Goal: Task Accomplishment & Management: Use online tool/utility

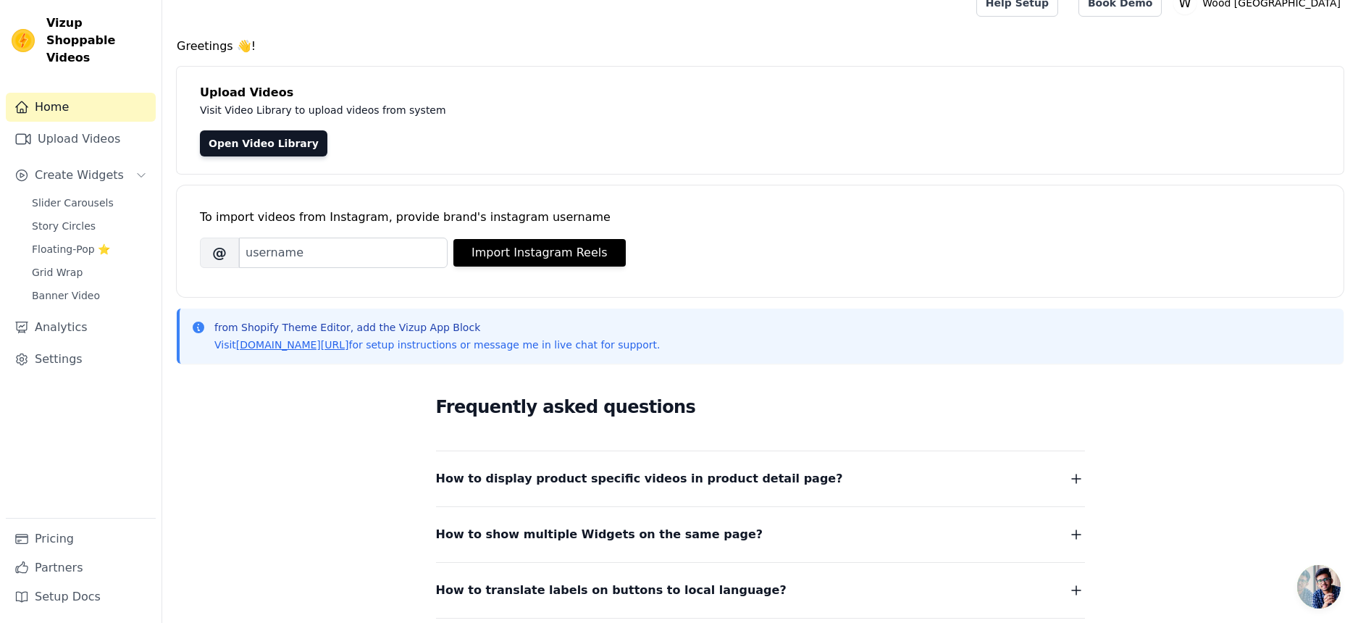
scroll to position [53, 0]
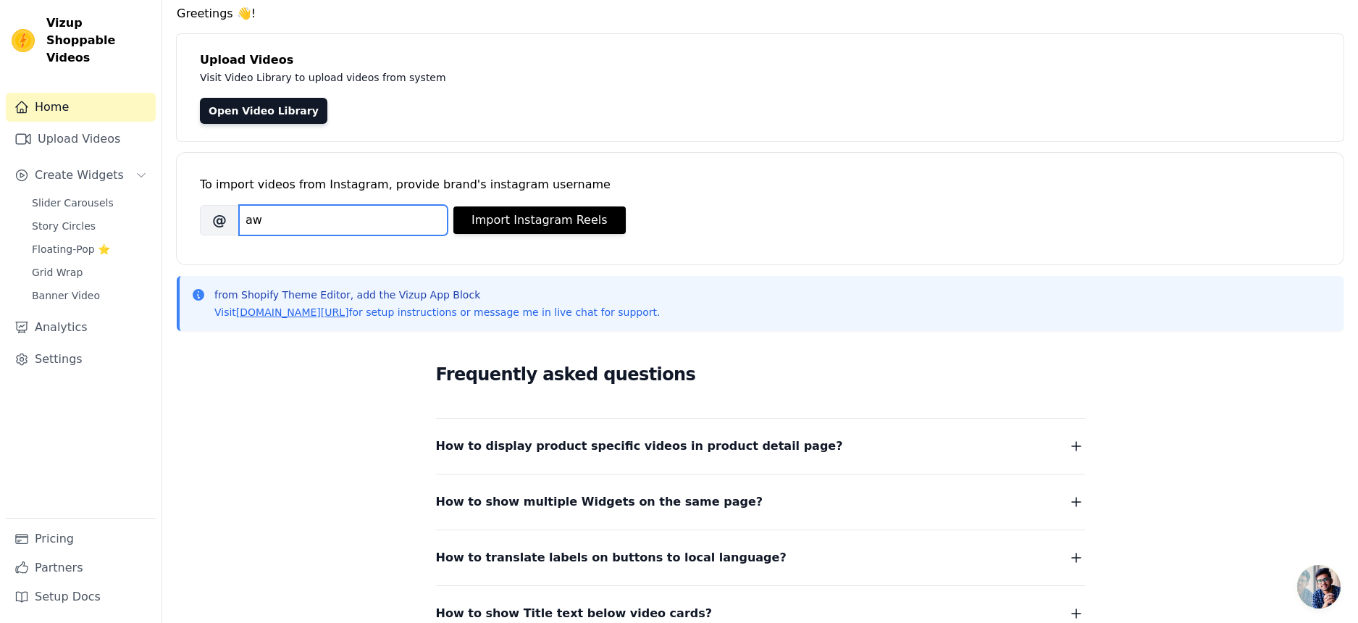
type input "a"
type input "woodceylon"
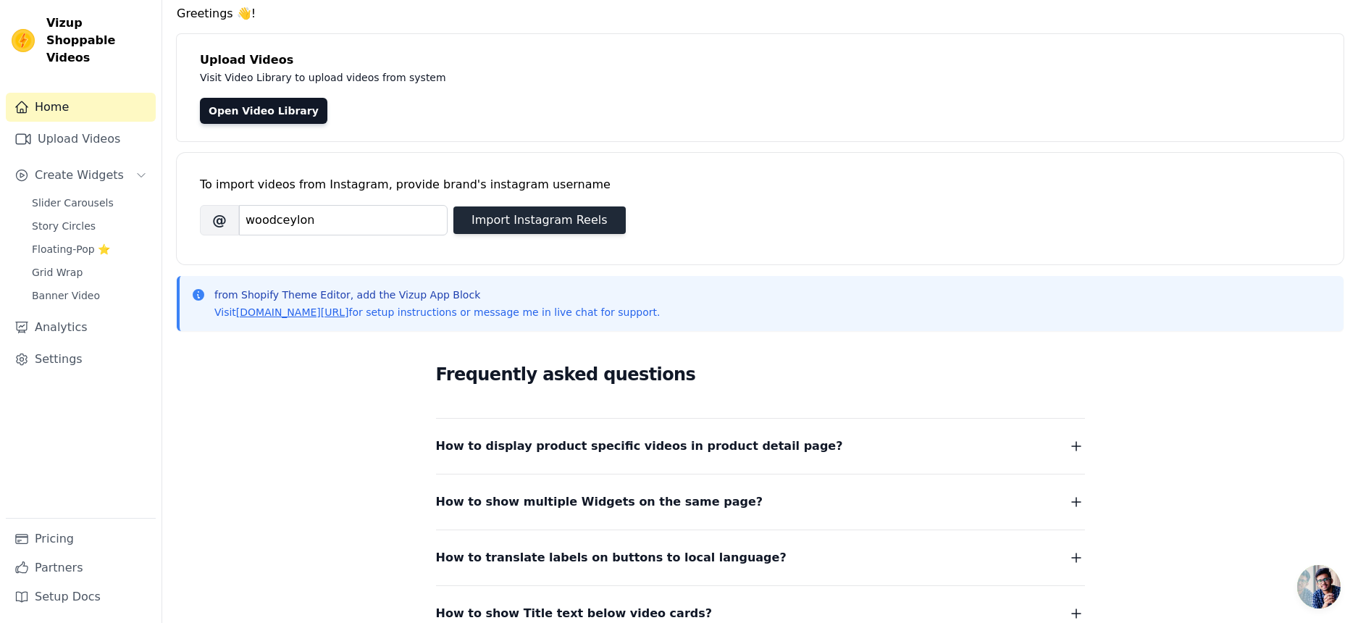
click at [515, 227] on button "Import Instagram Reels" at bounding box center [540, 220] width 172 height 28
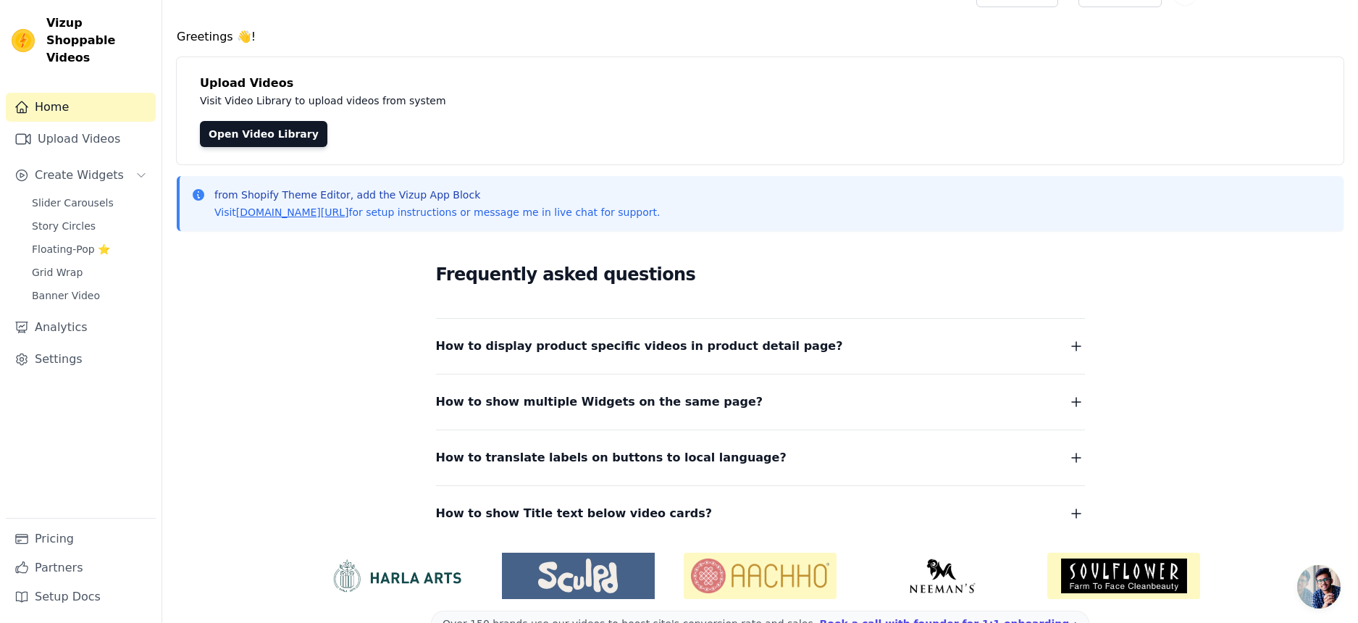
scroll to position [0, 0]
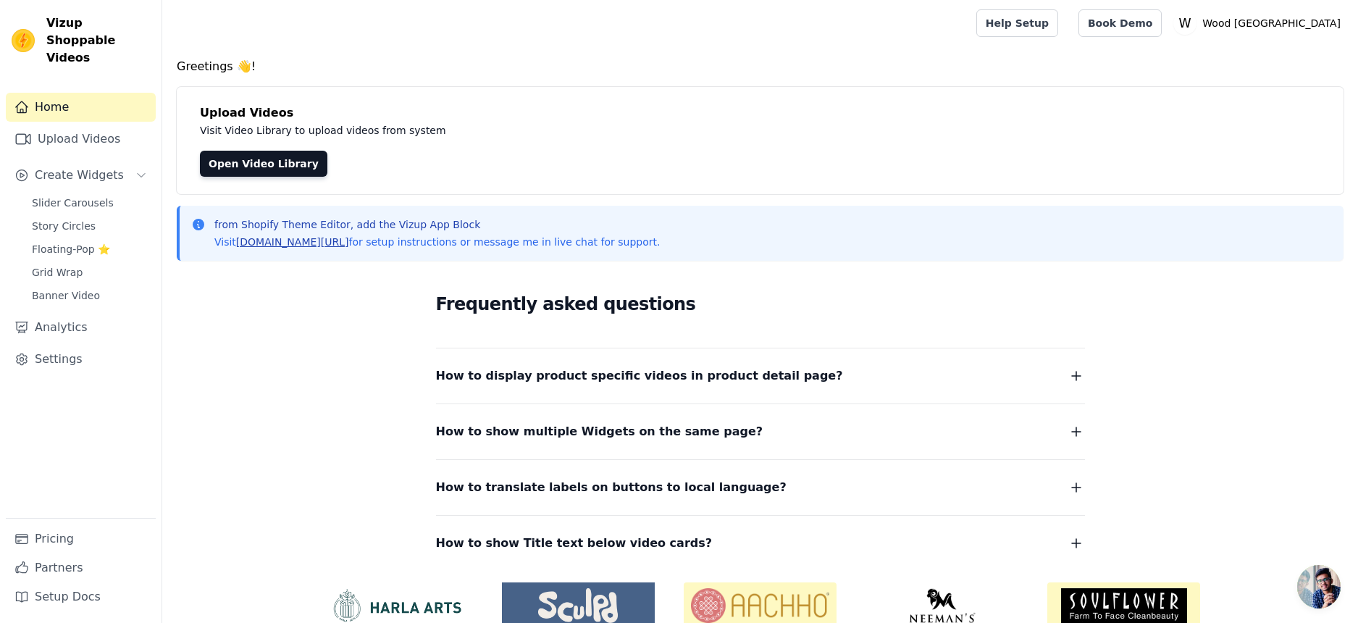
click at [305, 240] on link "vizupcommerce.com/docs" at bounding box center [292, 242] width 113 height 12
click at [83, 196] on span "Slider Carousels" at bounding box center [73, 203] width 82 height 14
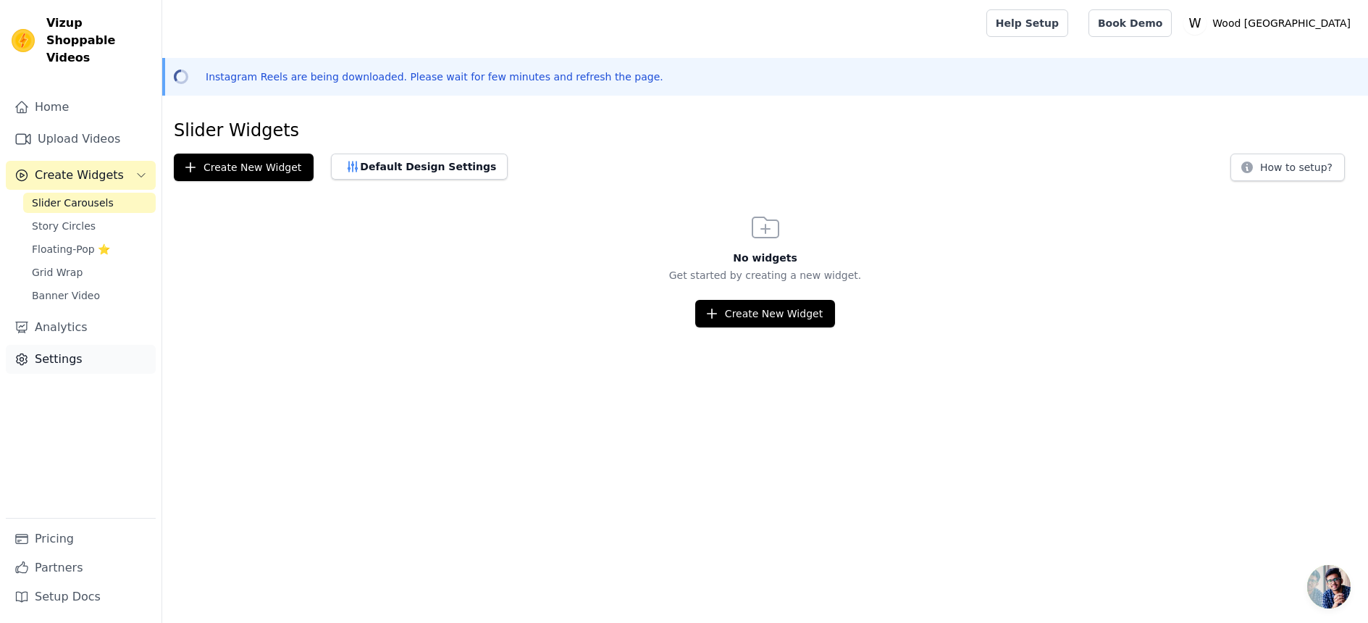
click at [63, 348] on link "Settings" at bounding box center [81, 359] width 150 height 29
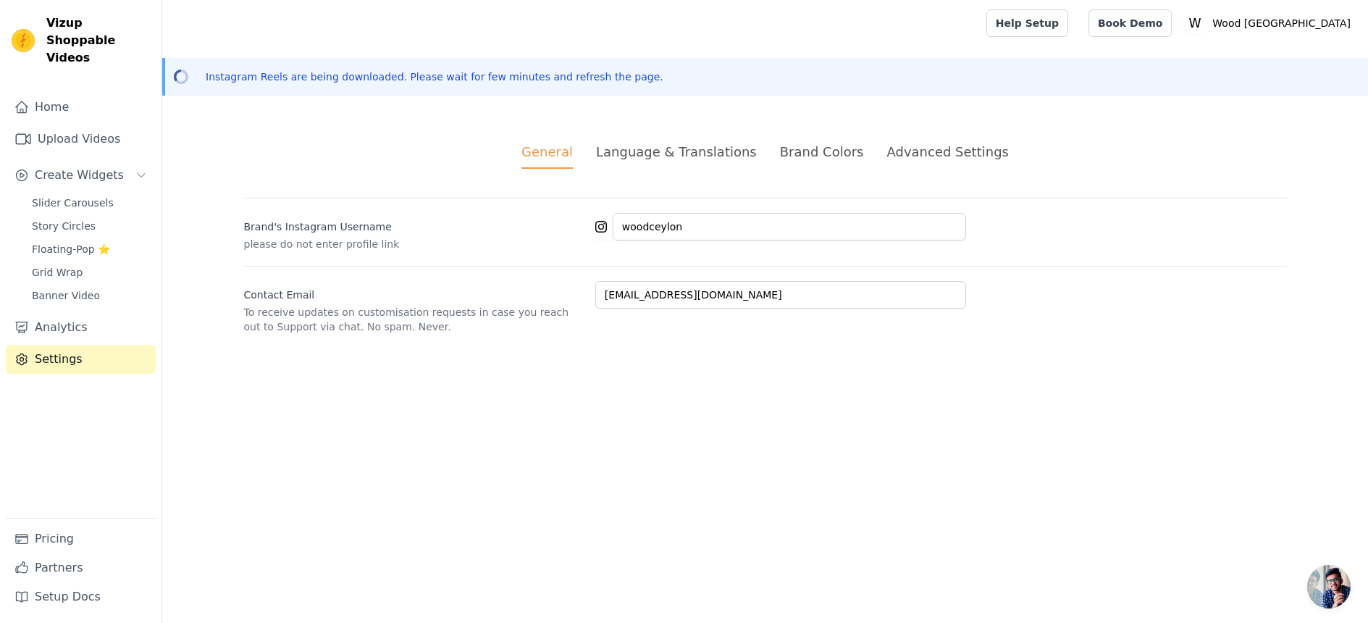
click at [783, 148] on div "Brand Colors" at bounding box center [822, 152] width 84 height 20
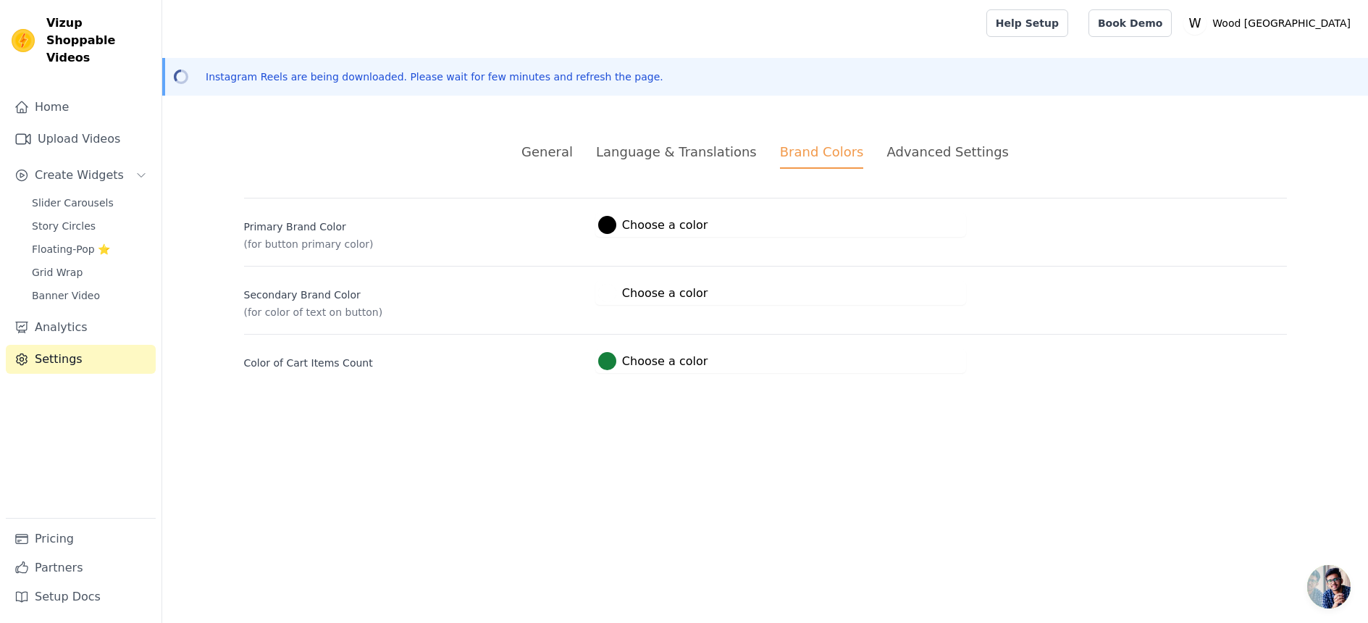
click at [906, 148] on div "Advanced Settings" at bounding box center [948, 152] width 122 height 20
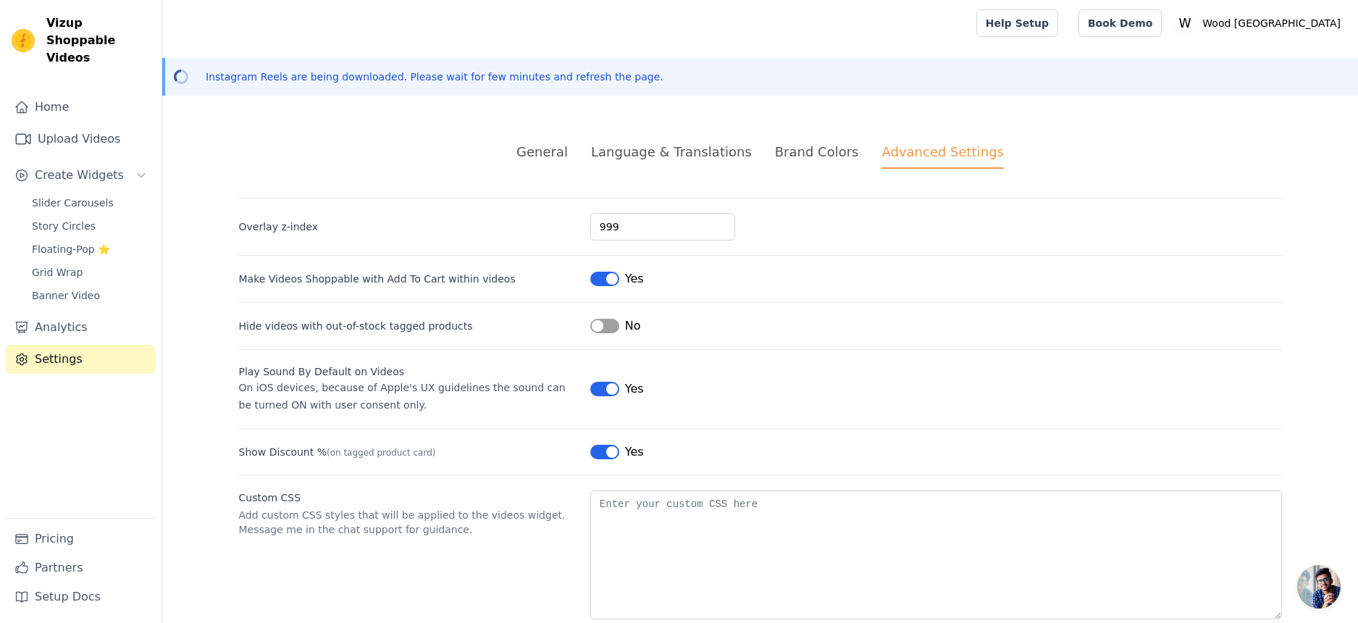
scroll to position [31, 0]
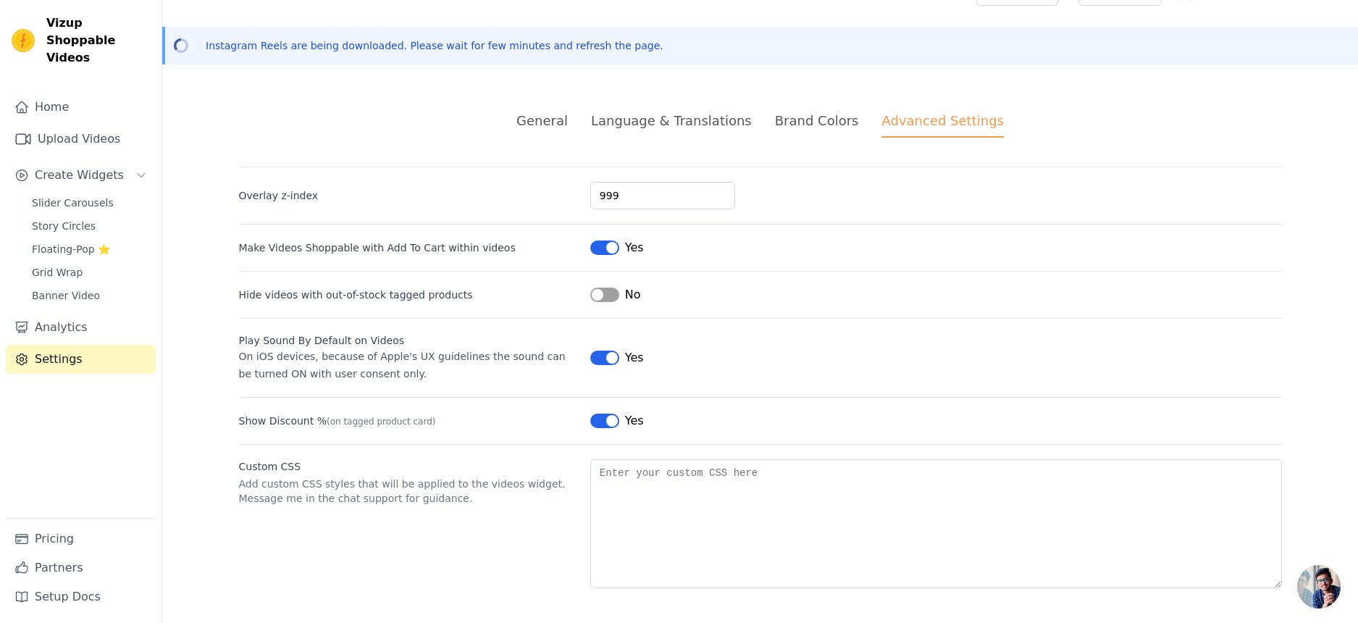
click at [74, 242] on div "Slider Carousels Story Circles Floating-Pop ⭐ Grid Wrap Banner Video" at bounding box center [89, 249] width 133 height 113
click at [85, 242] on span "Floating-Pop ⭐" at bounding box center [71, 249] width 78 height 14
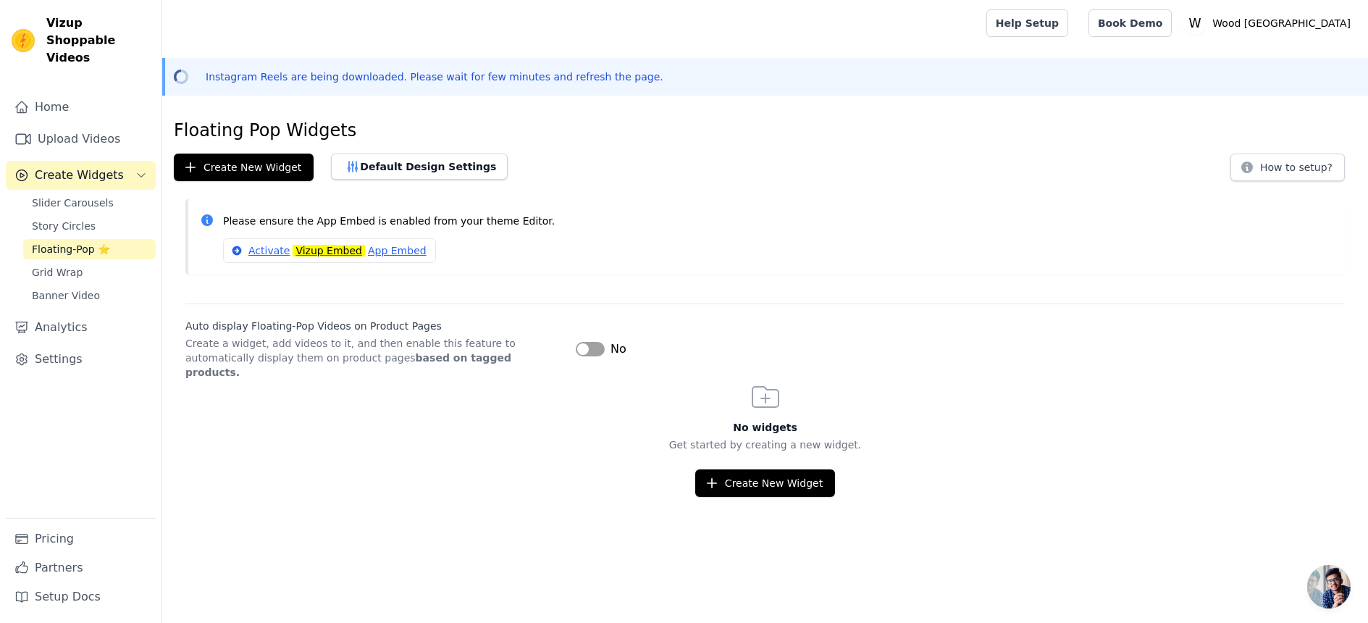
click at [601, 342] on button "Label" at bounding box center [590, 349] width 29 height 14
click at [785, 477] on button "Create New Widget" at bounding box center [765, 483] width 140 height 28
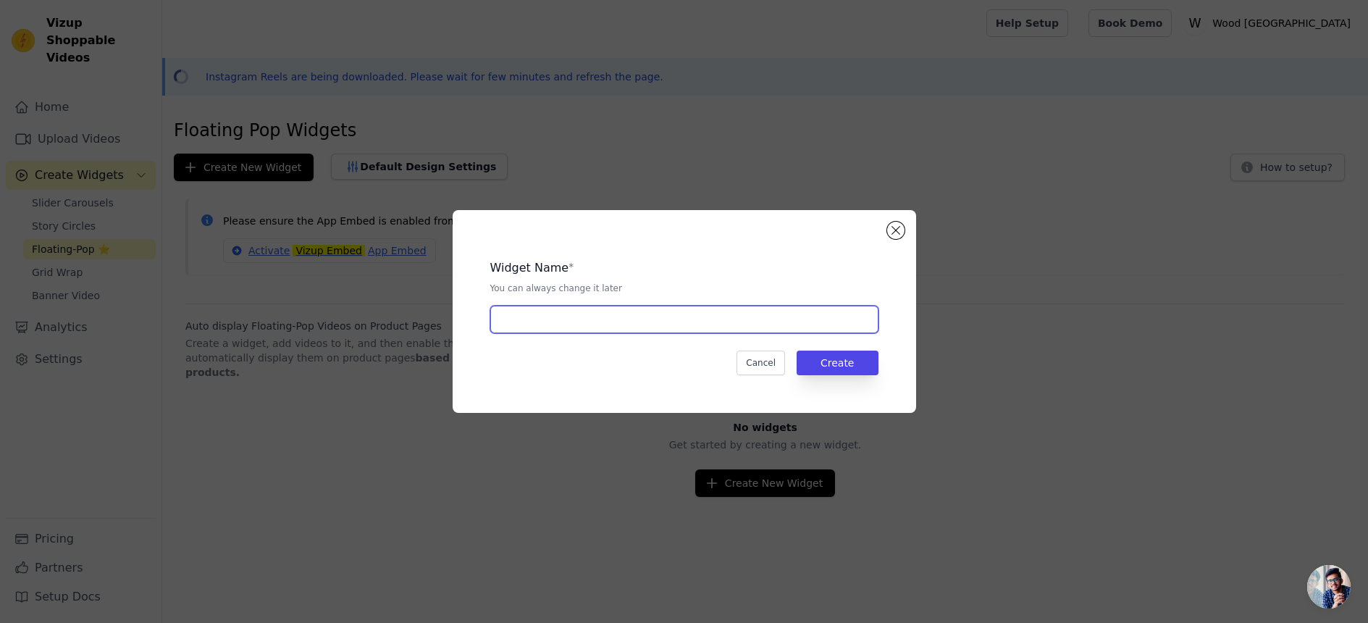
click at [569, 330] on input "text" at bounding box center [684, 320] width 388 height 28
click at [894, 232] on button "Close modal" at bounding box center [895, 230] width 17 height 17
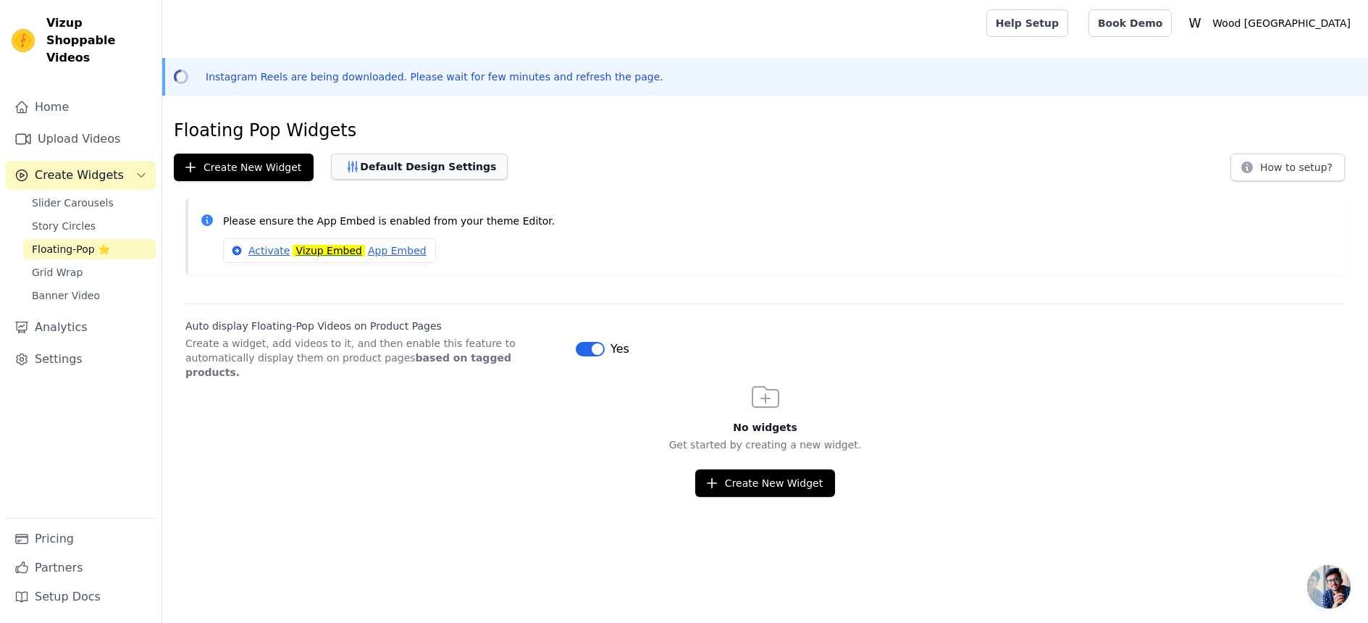
click at [446, 159] on button "Default Design Settings" at bounding box center [419, 167] width 177 height 26
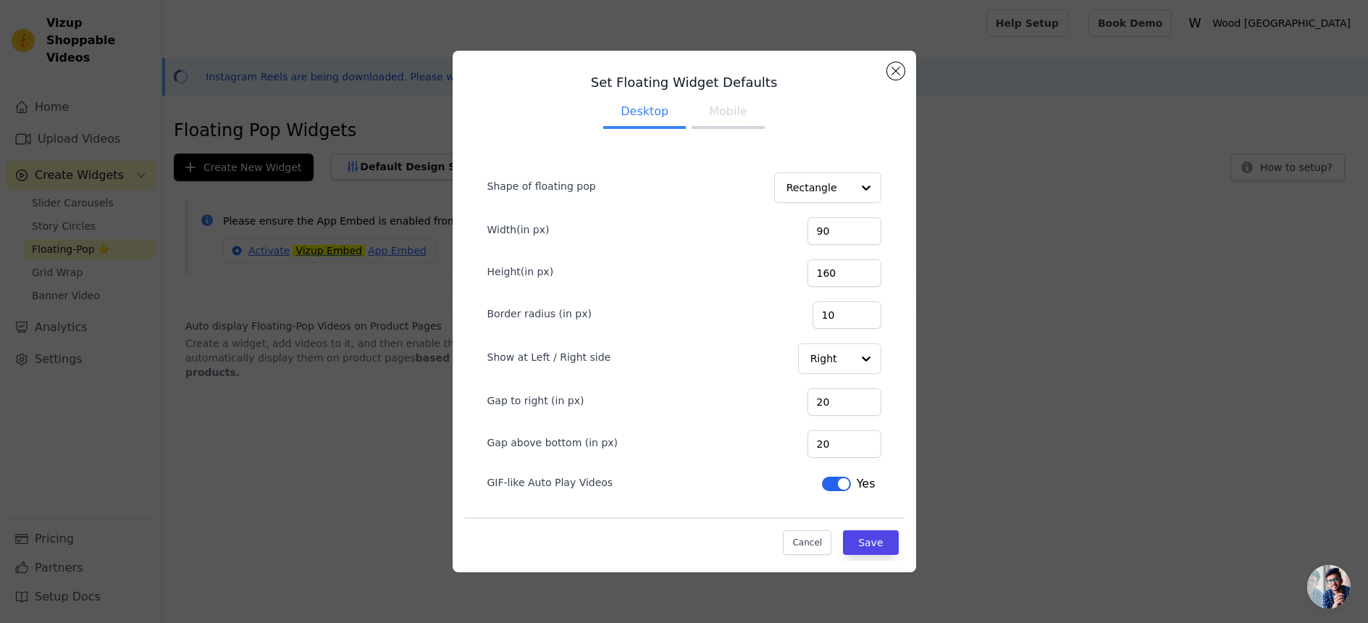
scroll to position [1, 0]
click at [735, 113] on button "Mobile" at bounding box center [728, 112] width 72 height 32
click at [904, 73] on div "Set Floating Widget Defaults Desktop Mobile Shape of floating pop Rectangle Wid…" at bounding box center [685, 312] width 464 height 522
click at [799, 539] on button "Cancel" at bounding box center [807, 542] width 49 height 25
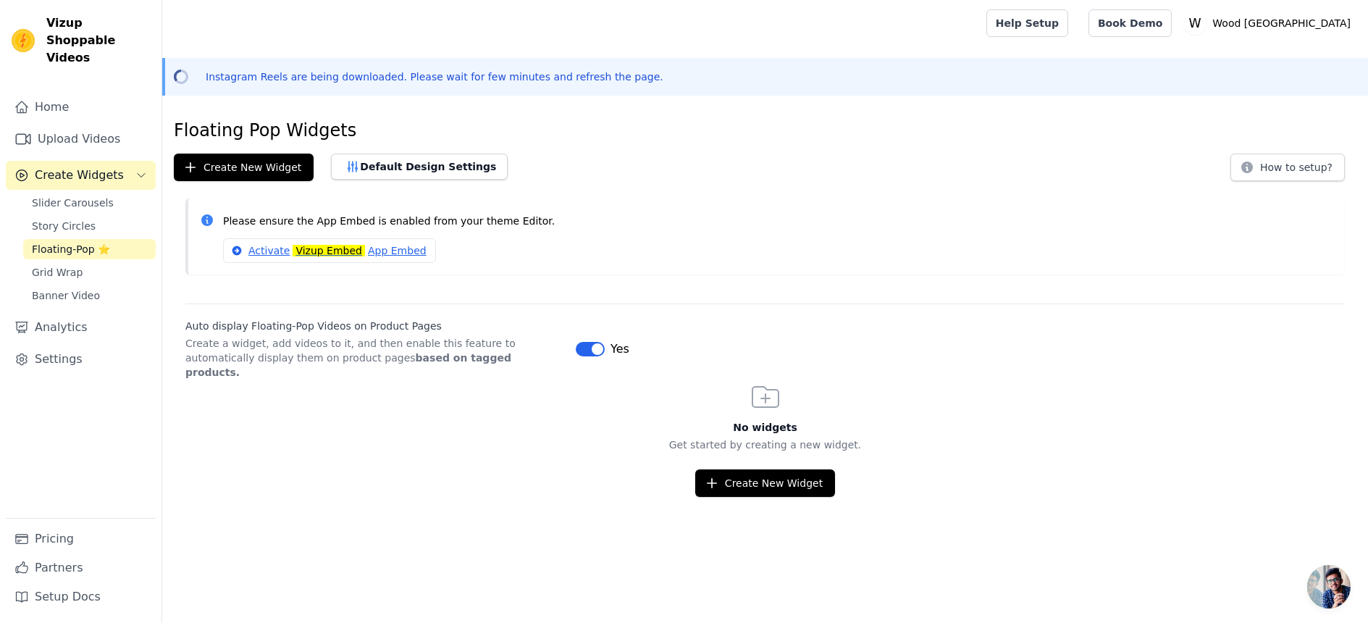
click at [332, 246] on mark "Vizup Embed" at bounding box center [329, 251] width 72 height 12
click at [753, 478] on button "Create New Widget" at bounding box center [765, 483] width 140 height 28
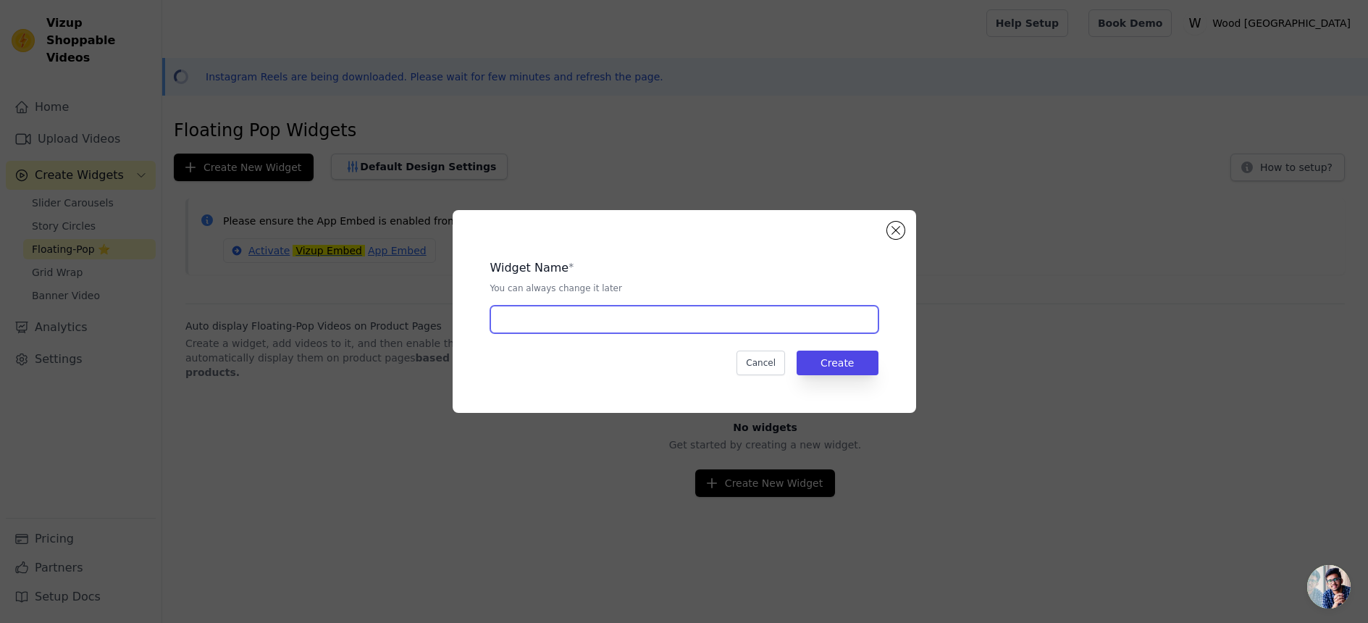
click at [622, 327] on input "text" at bounding box center [684, 320] width 388 height 28
type input "small dish rack"
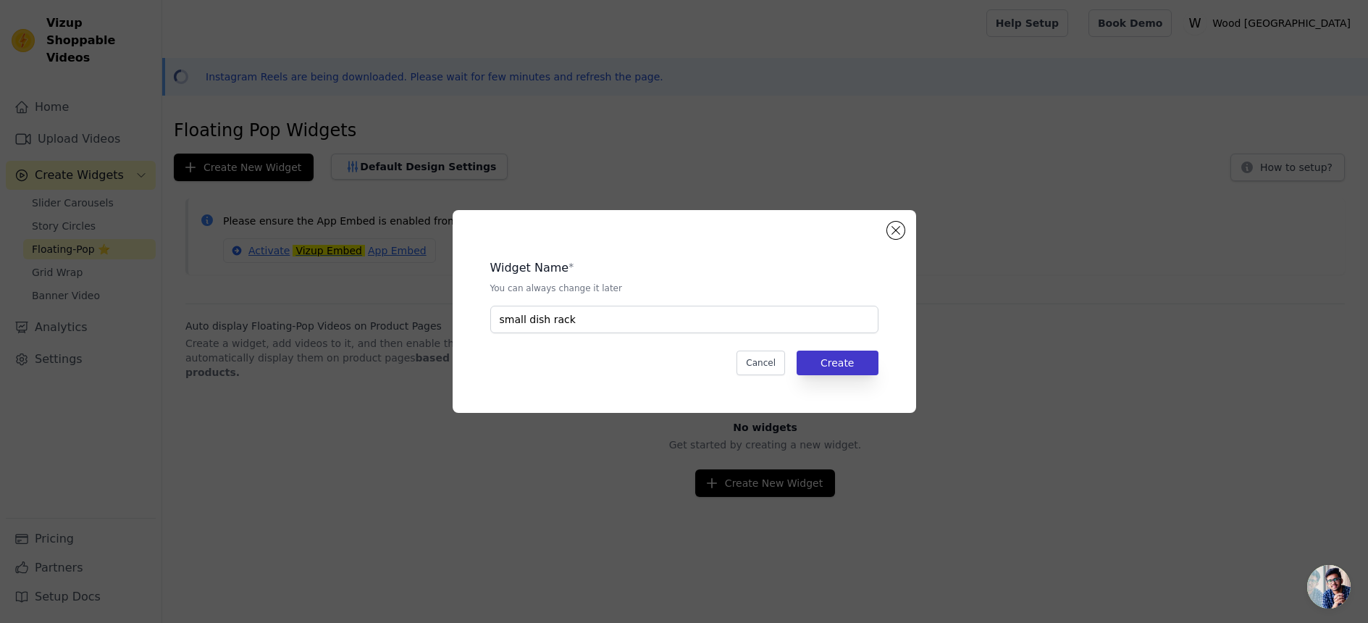
click at [836, 354] on button "Create" at bounding box center [838, 363] width 82 height 25
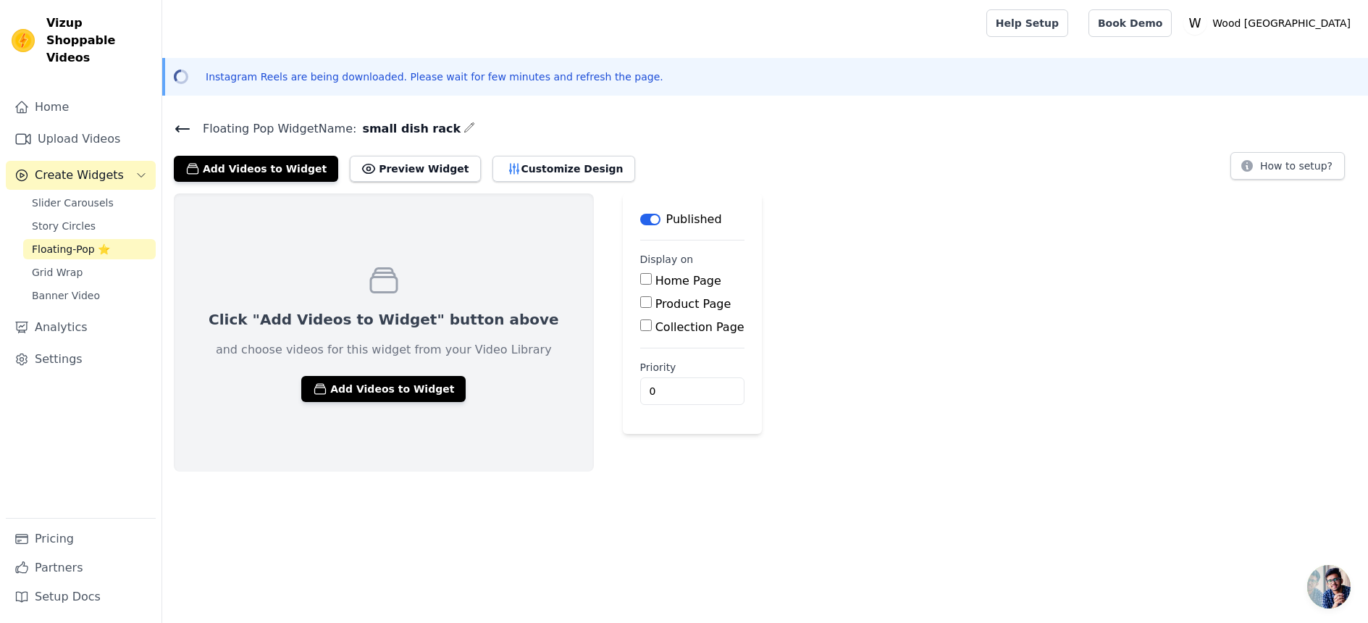
click at [640, 306] on input "Product Page" at bounding box center [646, 302] width 12 height 12
checkbox input "true"
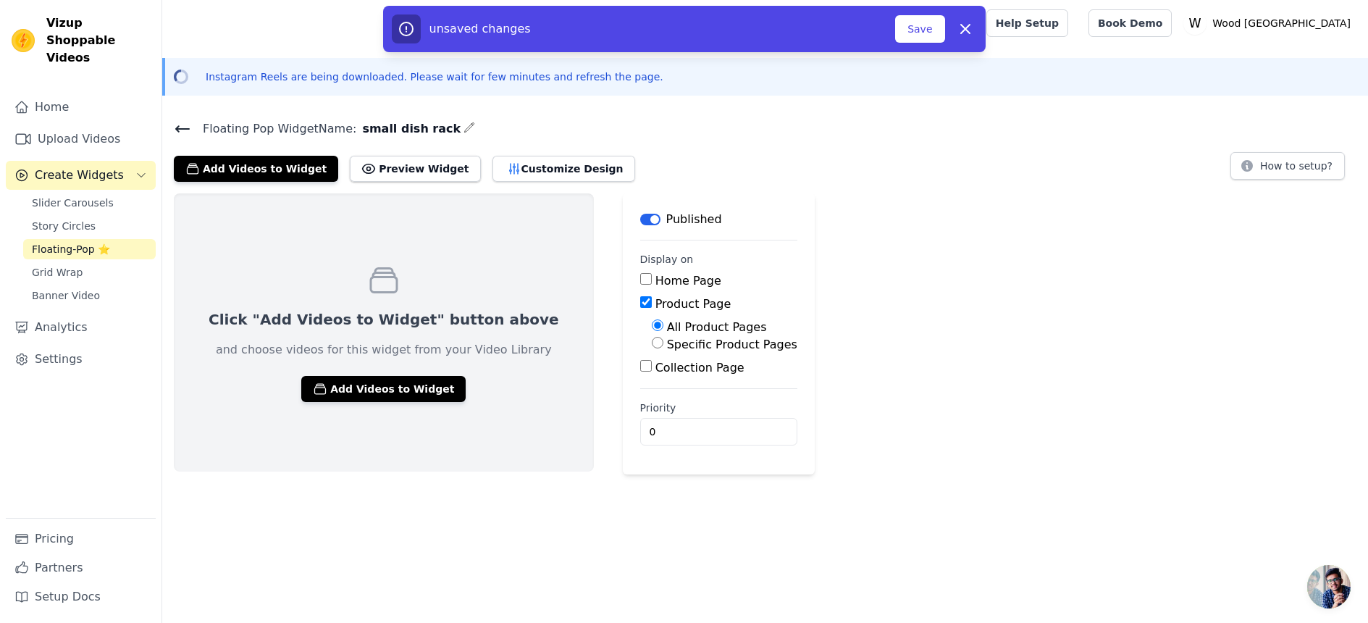
click at [623, 346] on main "Label Published Display on Home Page Product Page All Product Pages Specific Pr…" at bounding box center [719, 333] width 192 height 281
drag, startPoint x: 600, startPoint y: 346, endPoint x: 609, endPoint y: 345, distance: 9.4
click at [640, 346] on div "All Product Pages Specific Product Pages" at bounding box center [718, 336] width 157 height 35
click at [652, 345] on input "Specific Product Pages" at bounding box center [658, 343] width 12 height 12
radio input "true"
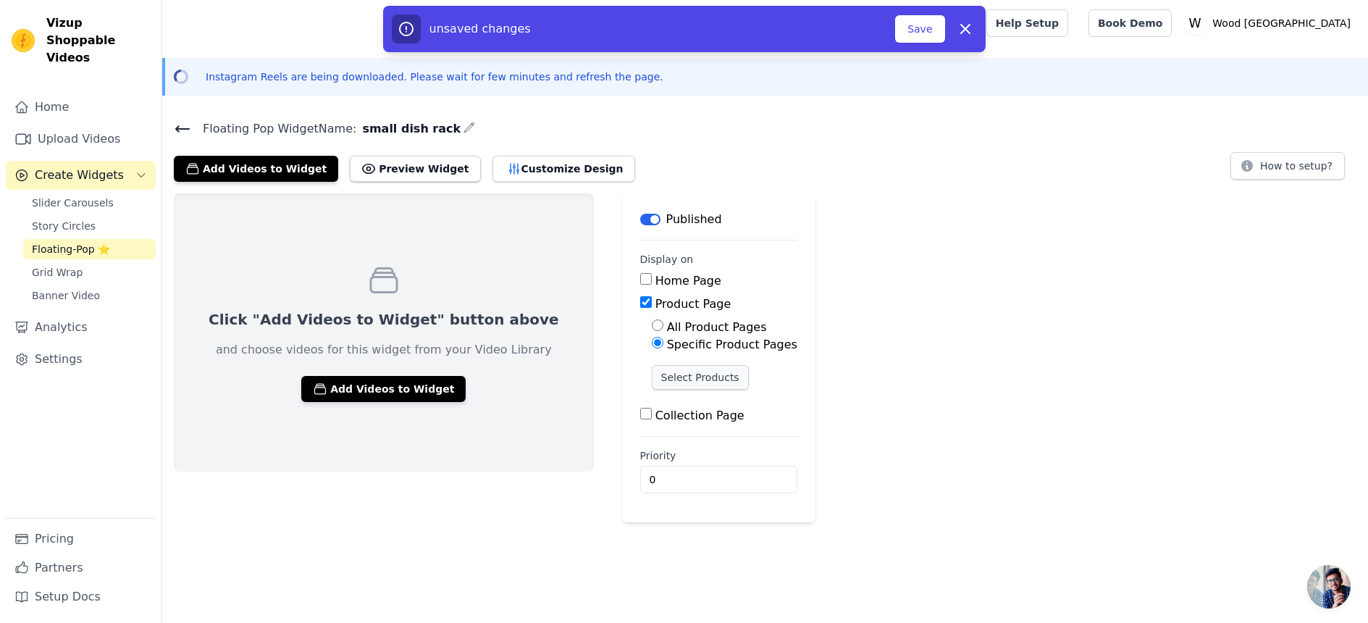
click at [652, 369] on button "Select Products" at bounding box center [700, 377] width 97 height 25
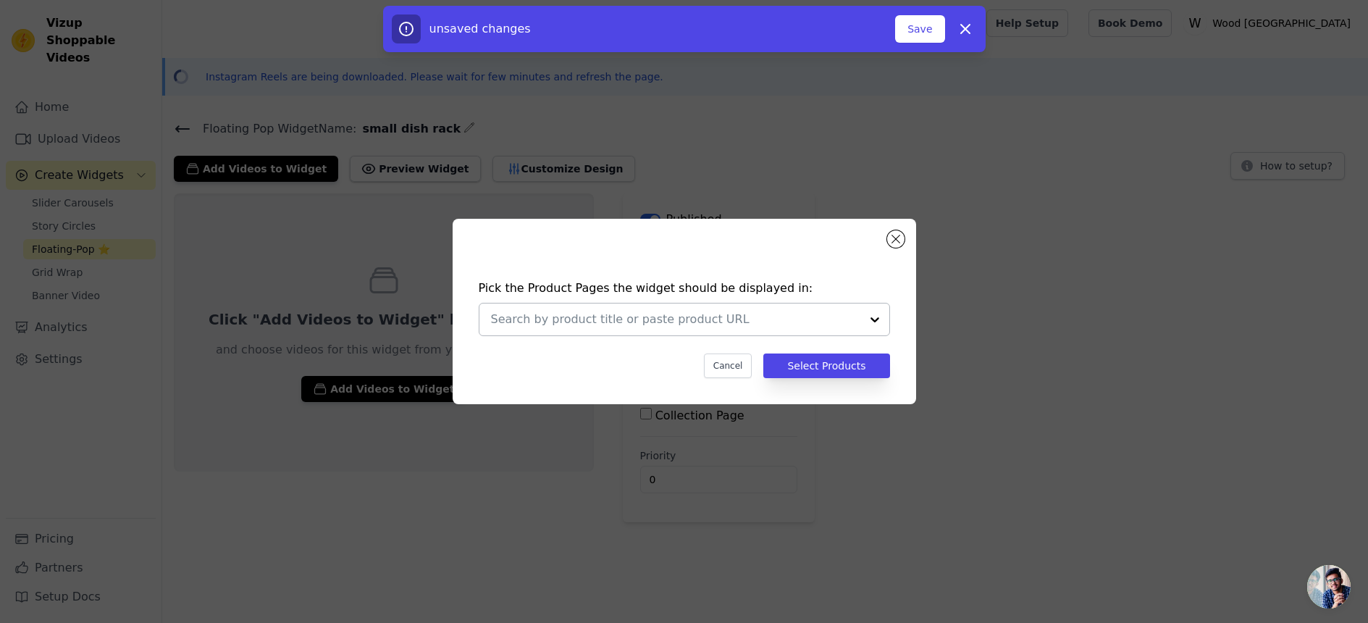
click at [608, 325] on input "text" at bounding box center [675, 319] width 369 height 17
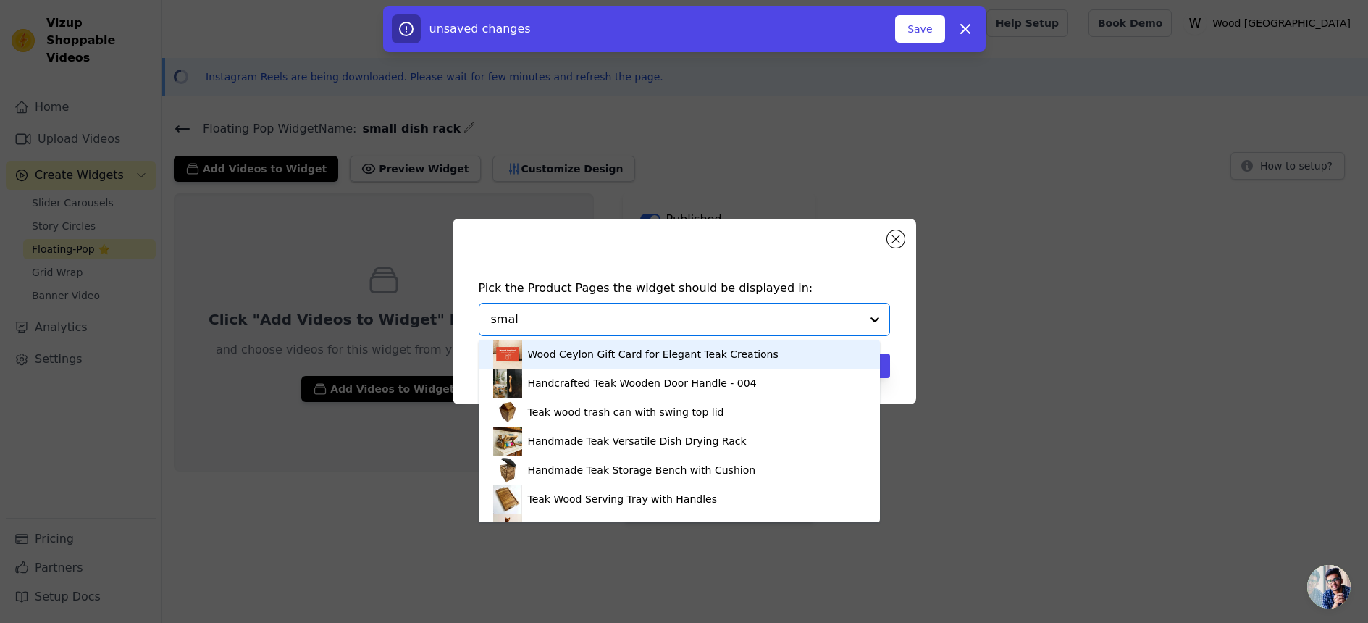
type input "small"
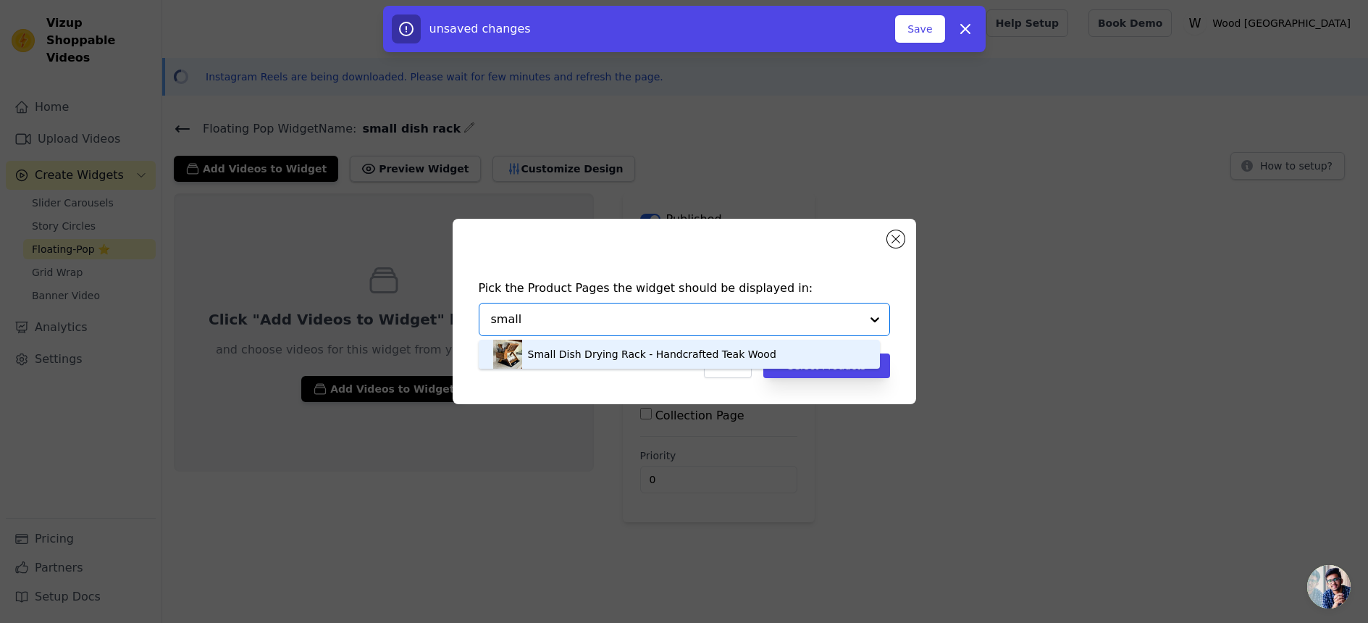
click at [556, 361] on div "Small Dish Drying Rack - Handcrafted Teak Wood" at bounding box center [652, 354] width 248 height 14
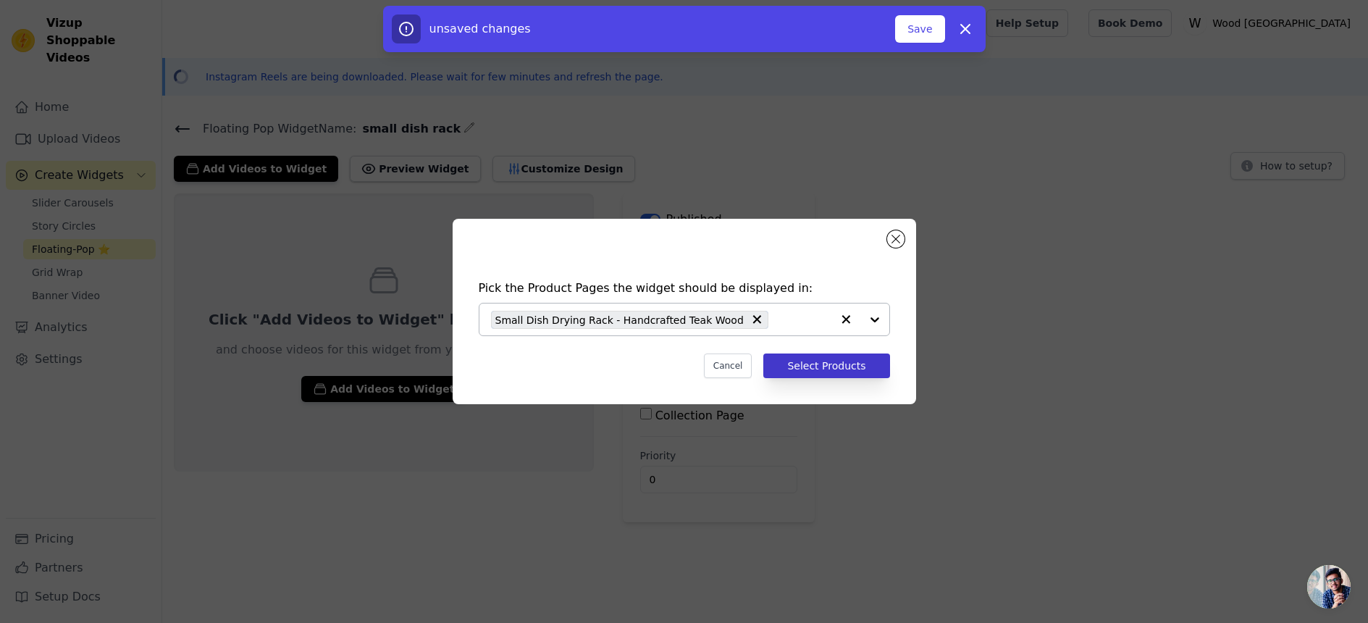
click at [806, 375] on button "Select Products" at bounding box center [827, 366] width 126 height 25
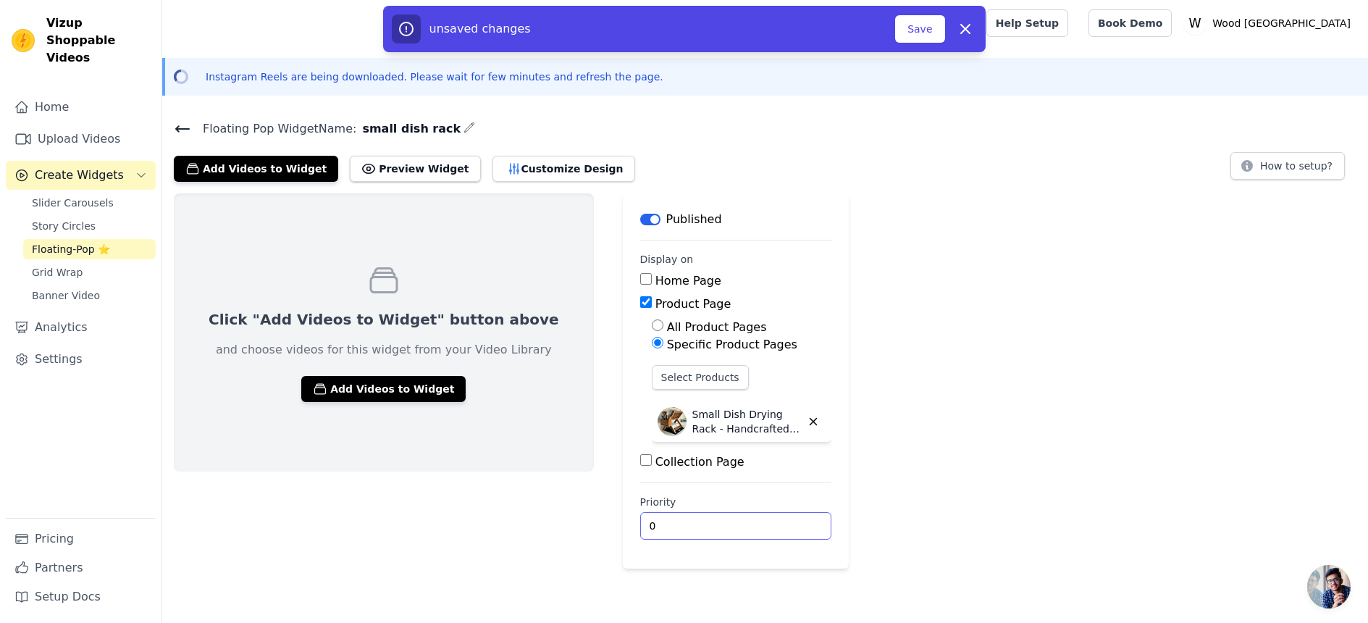
click at [640, 528] on input "0" at bounding box center [735, 526] width 191 height 28
click at [623, 522] on main "Label Published Display on Home Page Product Page All Product Pages Specific Pr…" at bounding box center [736, 380] width 226 height 375
type input "1"
click at [1016, 535] on div "Click "Add Videos to Widget" button above and choose videos for this widget fro…" at bounding box center [765, 380] width 1206 height 375
click at [319, 393] on button "Add Videos to Widget" at bounding box center [383, 389] width 164 height 26
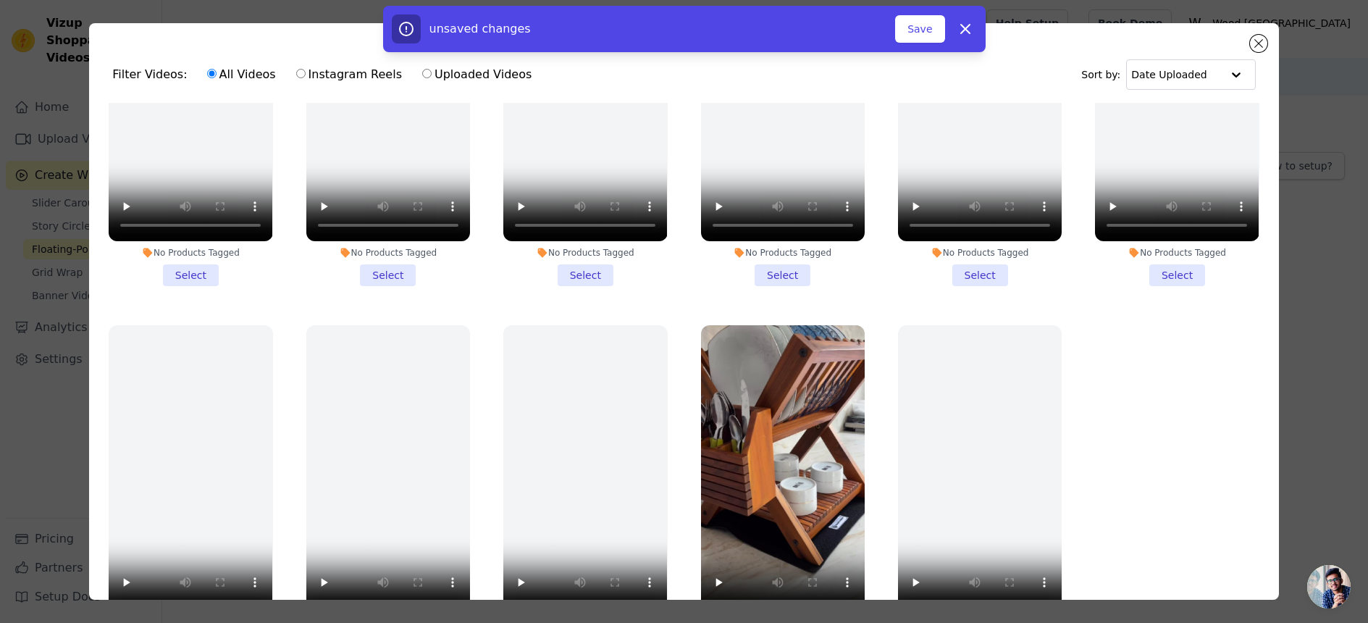
scroll to position [126, 0]
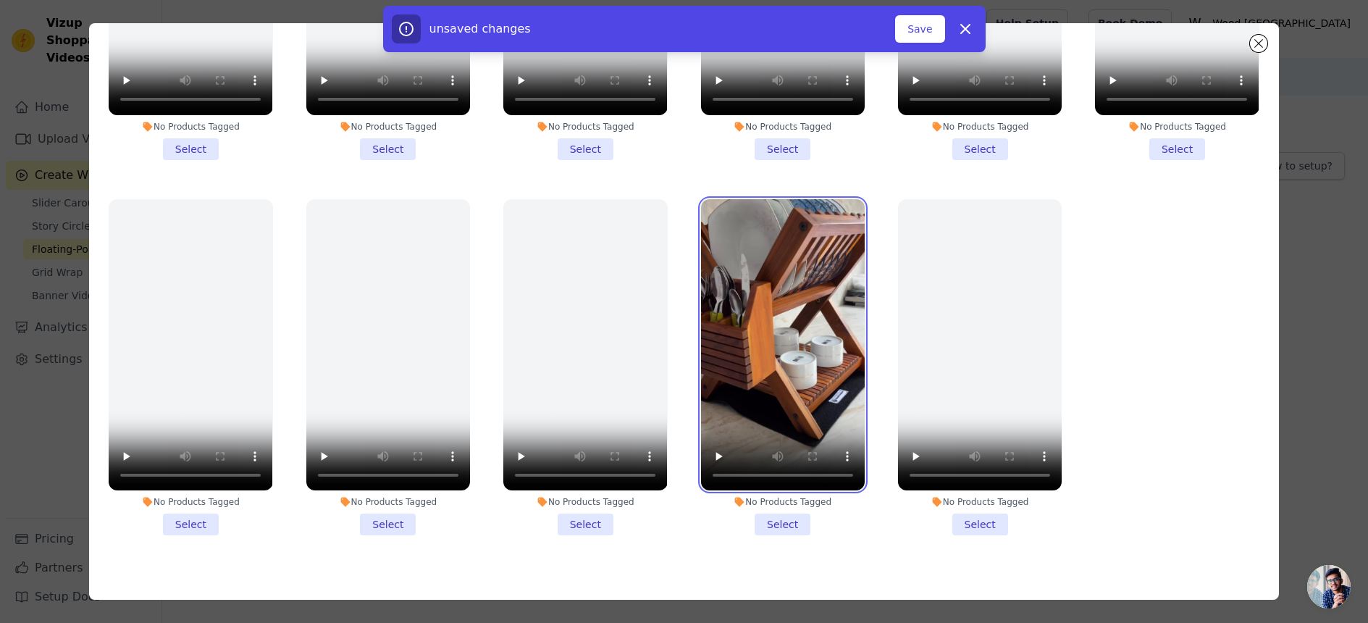
click at [768, 327] on video at bounding box center [783, 345] width 164 height 292
click at [770, 505] on li "No Products Tagged Select" at bounding box center [783, 367] width 164 height 337
click at [0, 0] on input "No Products Tagged Select" at bounding box center [0, 0] width 0 height 0
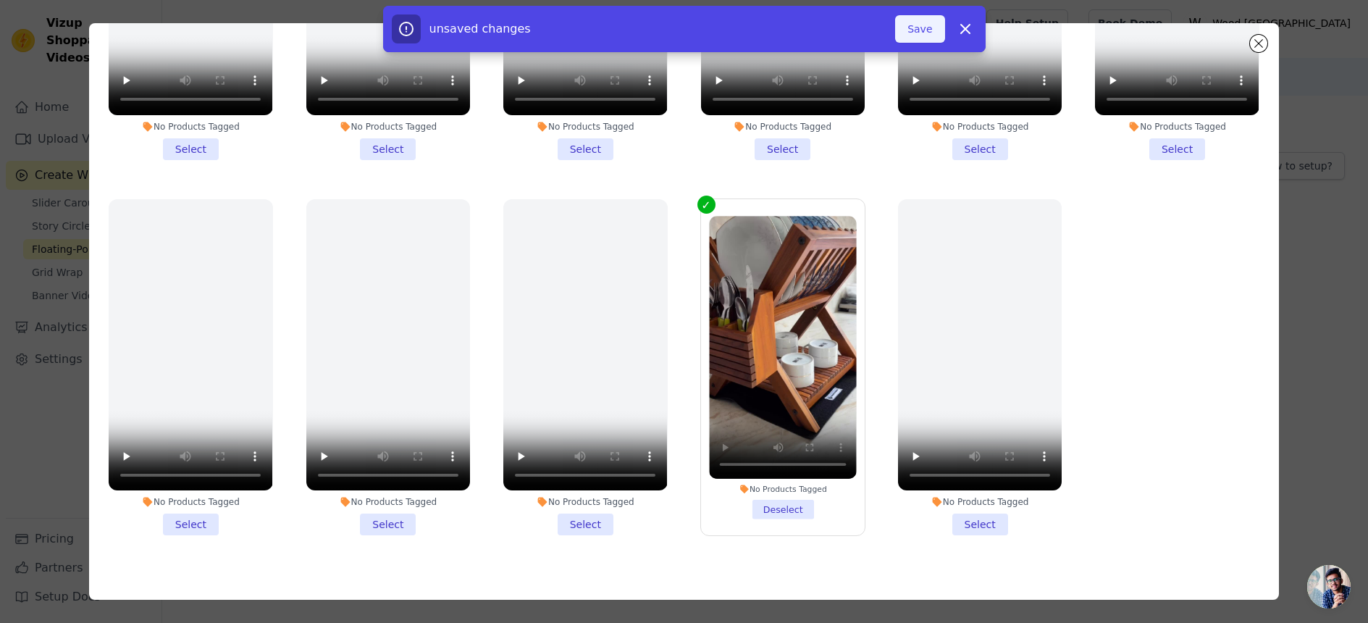
click at [929, 40] on button "Save" at bounding box center [919, 29] width 49 height 28
click at [963, 29] on icon at bounding box center [965, 28] width 17 height 17
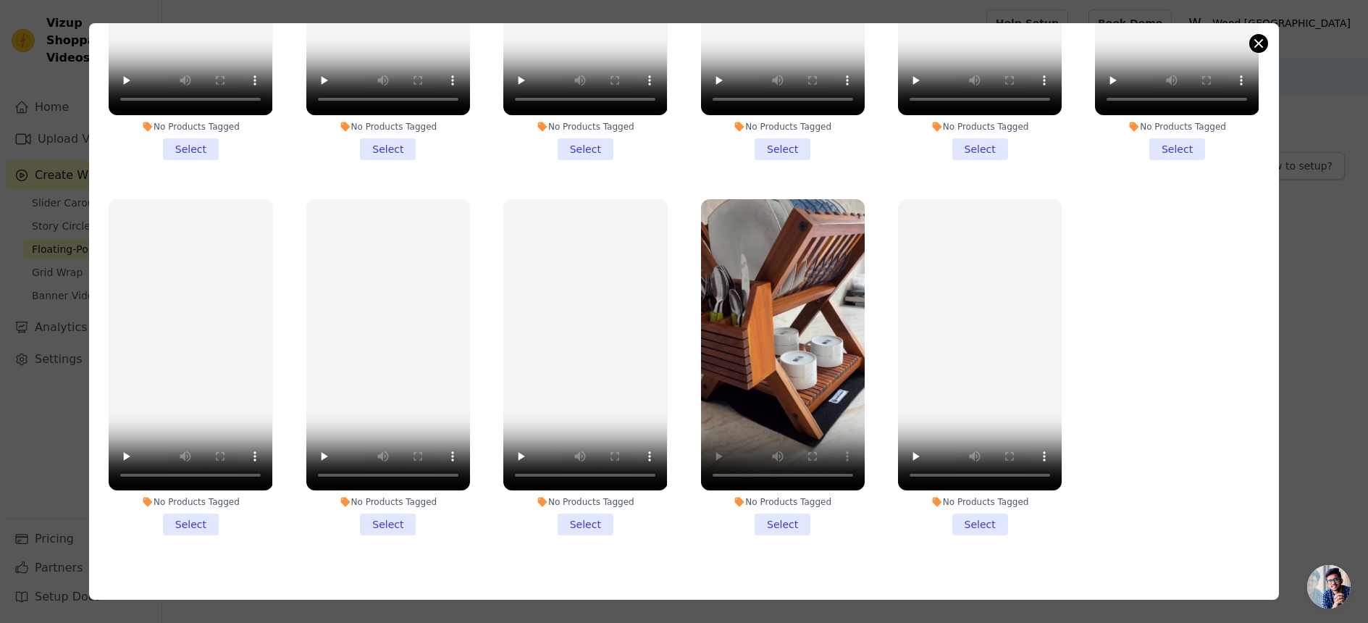
click at [1255, 43] on button "Close modal" at bounding box center [1258, 43] width 17 height 17
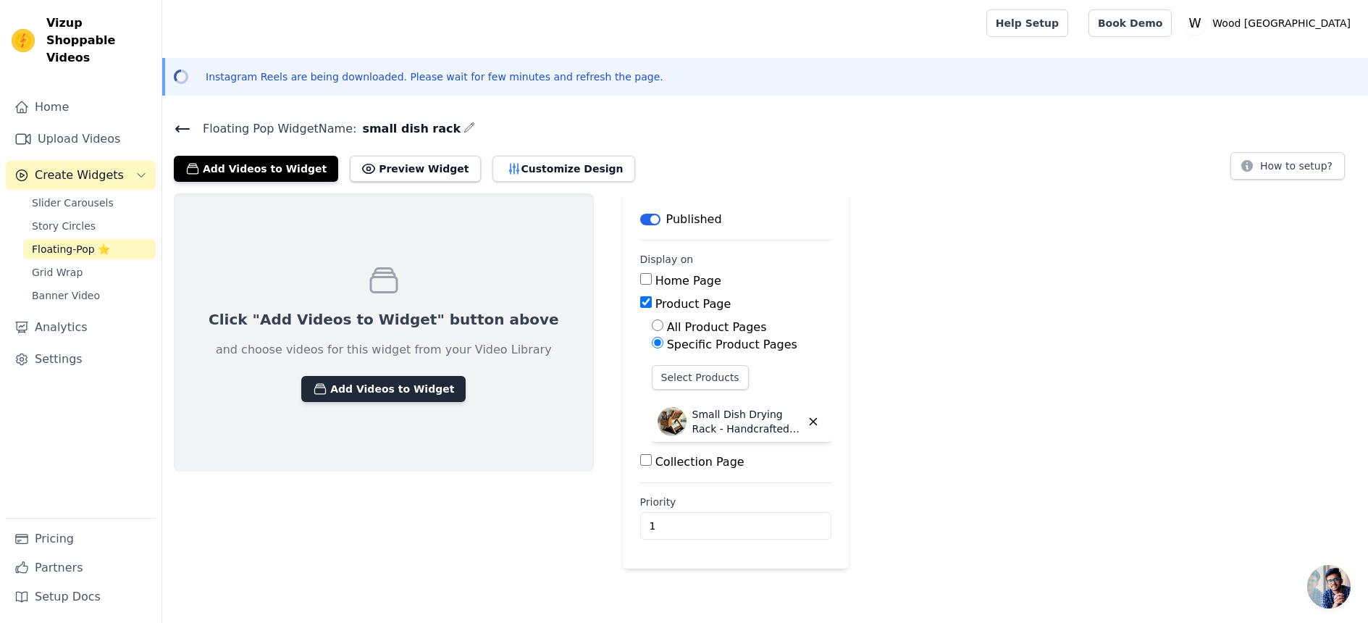
click at [357, 391] on button "Add Videos to Widget" at bounding box center [383, 389] width 164 height 26
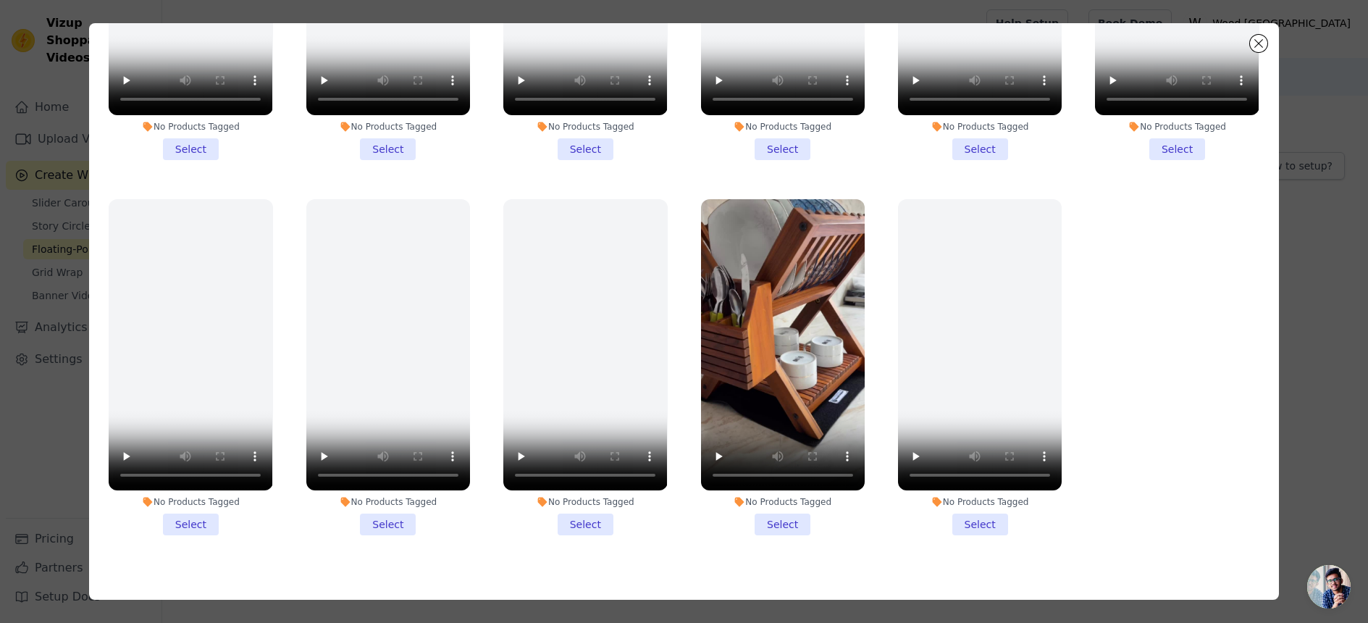
click at [759, 493] on li "No Products Tagged Select" at bounding box center [783, 367] width 164 height 337
click at [0, 0] on input "No Products Tagged Select" at bounding box center [0, 0] width 0 height 0
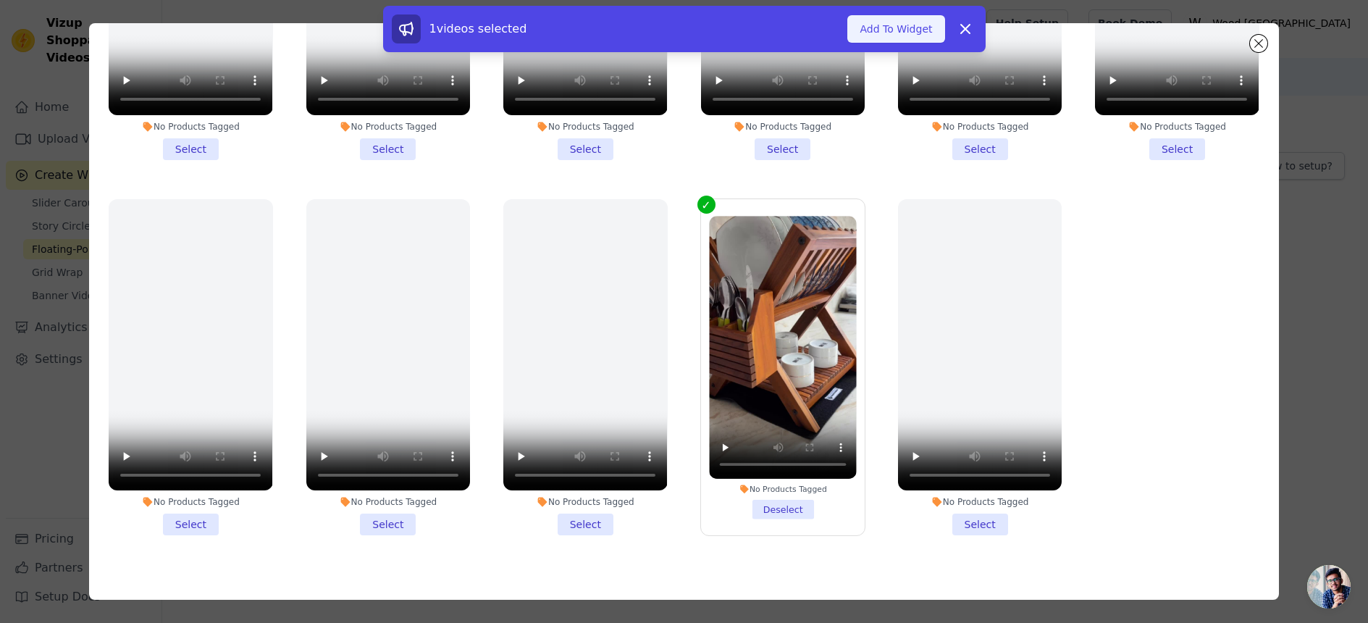
click at [908, 36] on button "Add To Widget" at bounding box center [896, 29] width 97 height 28
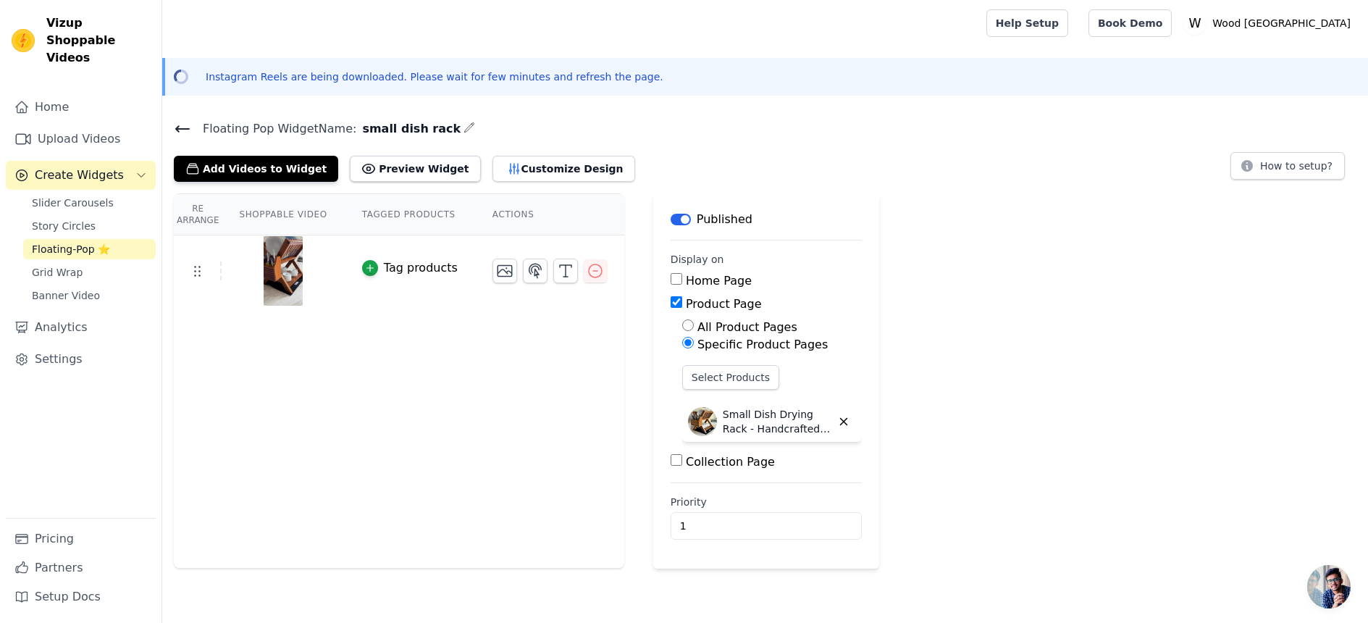
click at [432, 271] on div "Tag products" at bounding box center [421, 267] width 74 height 17
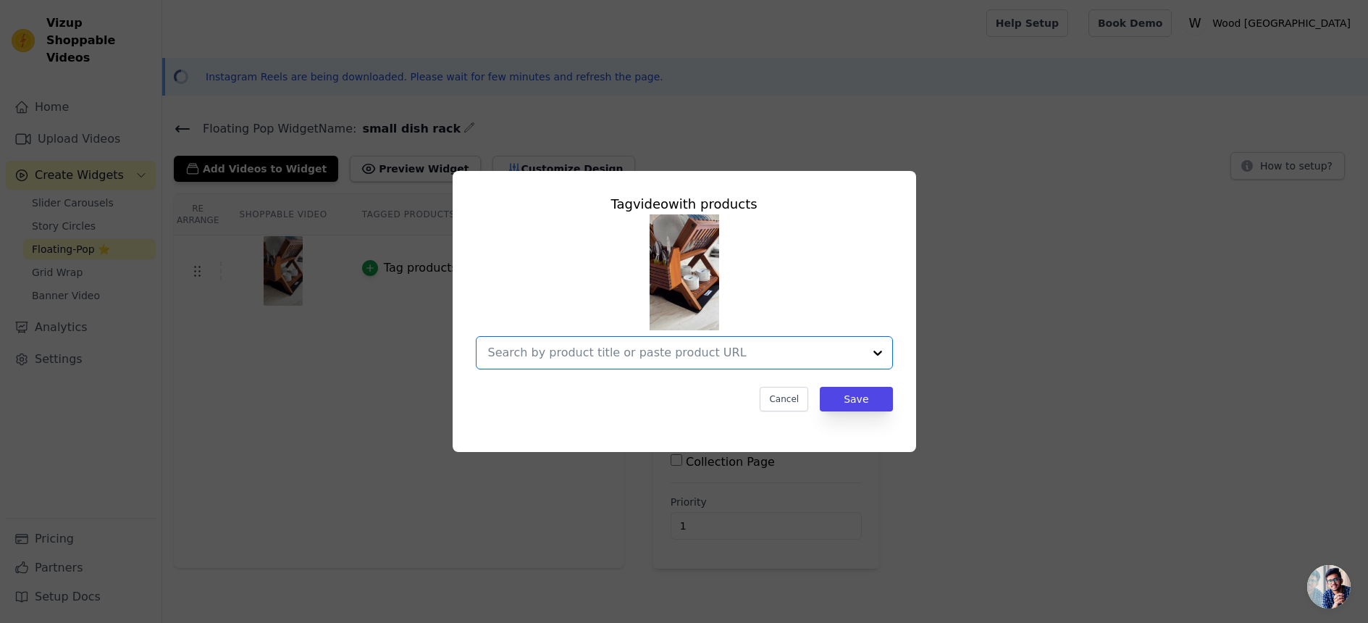
click at [601, 356] on input "text" at bounding box center [675, 352] width 375 height 17
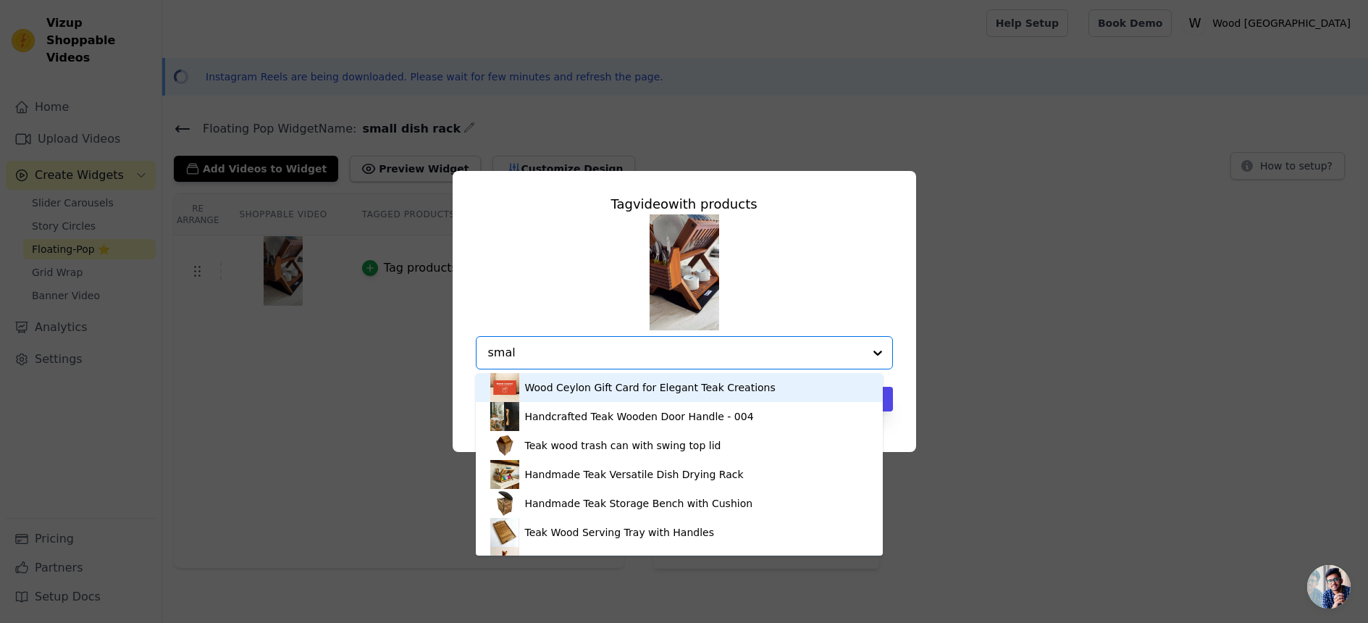
type input "small"
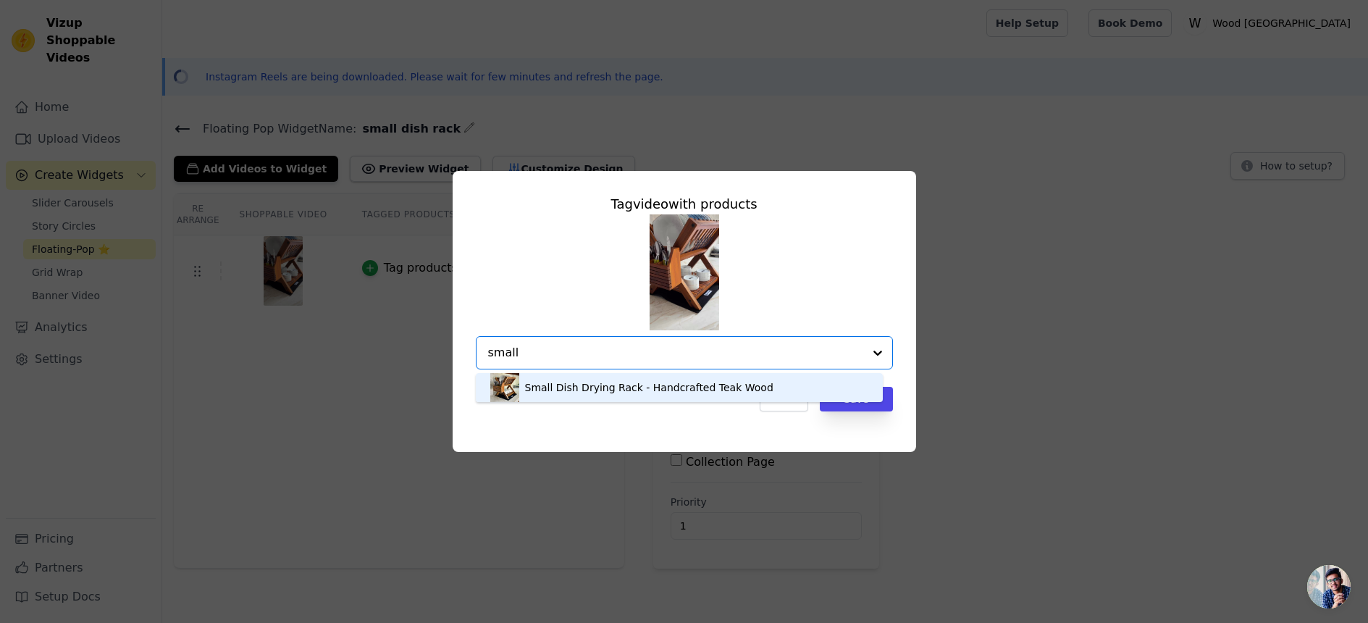
click at [560, 398] on div "Small Dish Drying Rack - Handcrafted Teak Wood" at bounding box center [679, 387] width 378 height 29
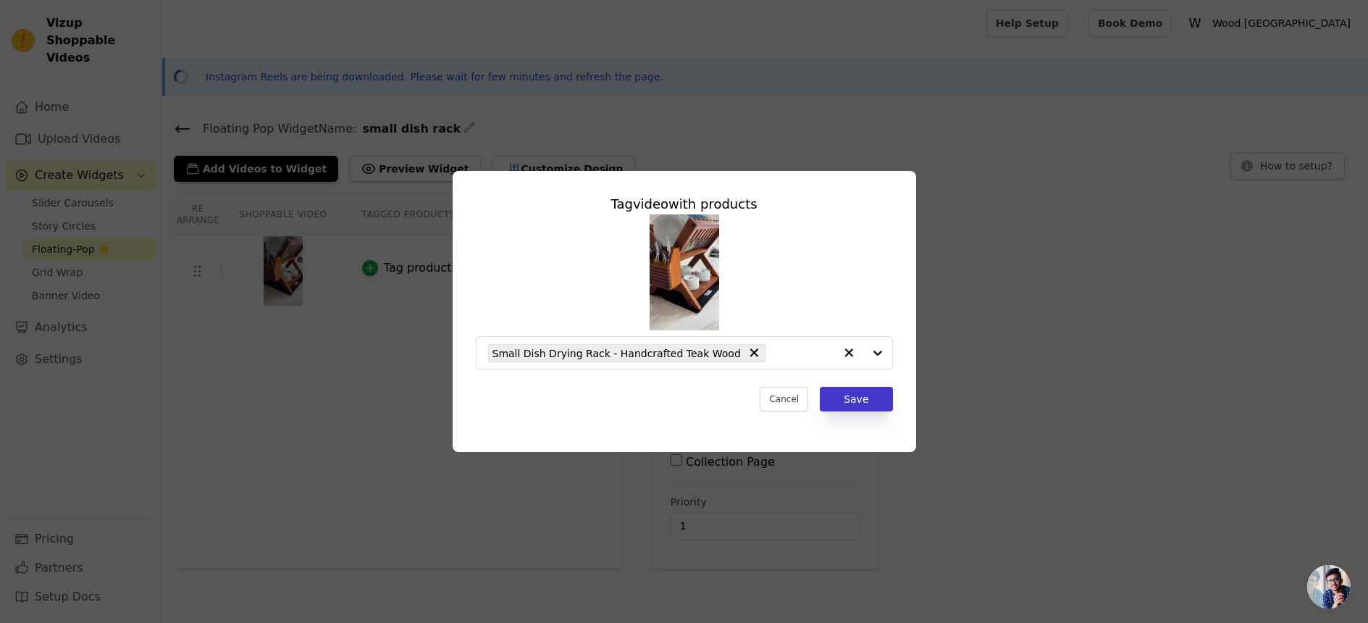
click at [862, 404] on button "Save" at bounding box center [856, 399] width 72 height 25
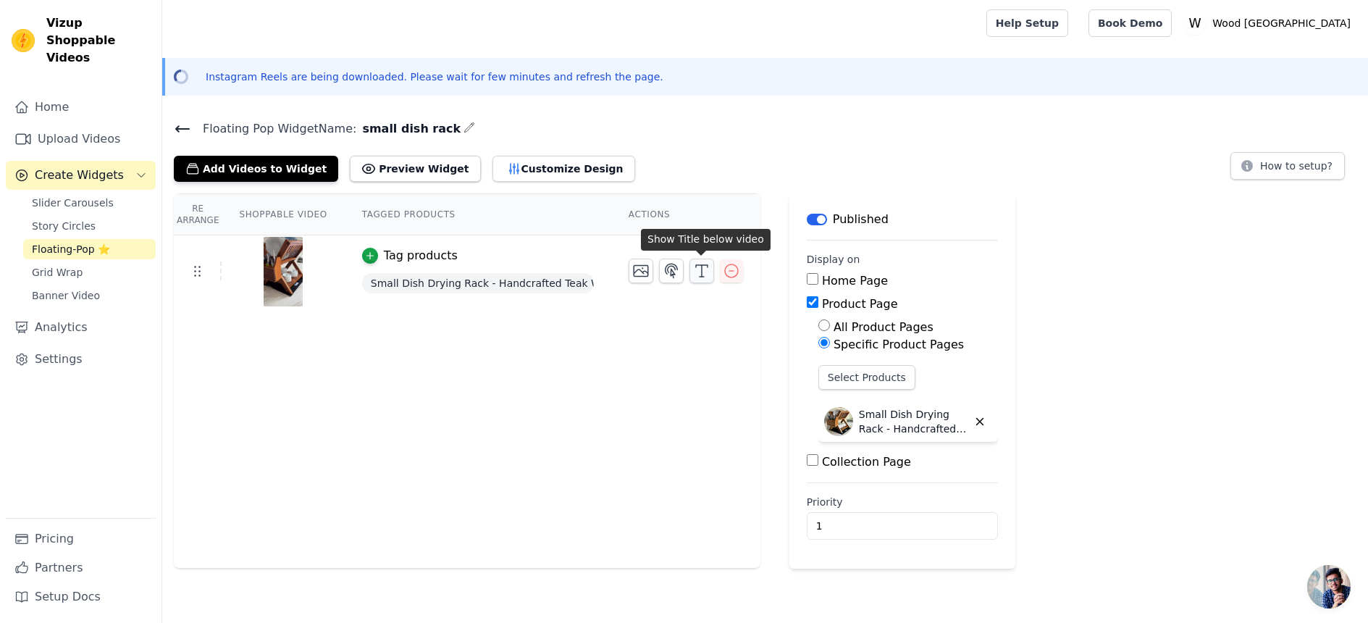
click at [696, 269] on icon "button" at bounding box center [701, 270] width 17 height 17
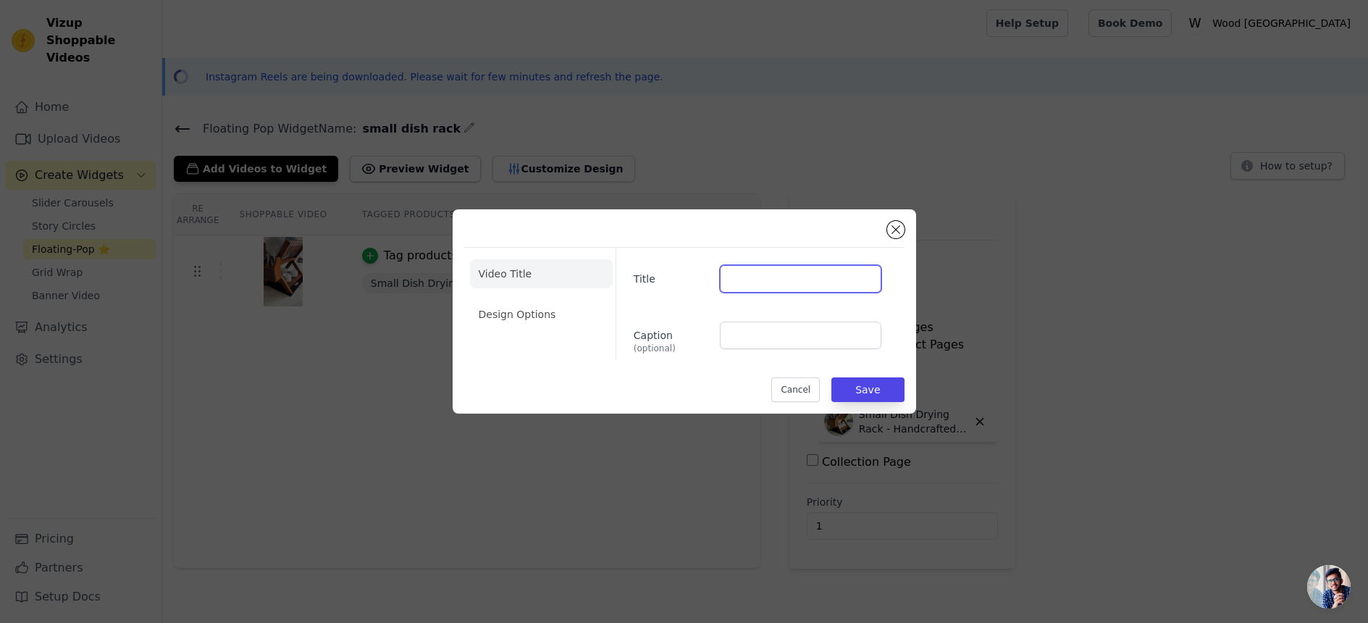
click at [755, 281] on input "Title" at bounding box center [800, 279] width 161 height 28
type input "Burma Teak - Small Dish Drying Rack"
click at [764, 347] on input "Caption (optional)" at bounding box center [800, 336] width 161 height 28
click at [852, 381] on button "Save" at bounding box center [868, 389] width 72 height 25
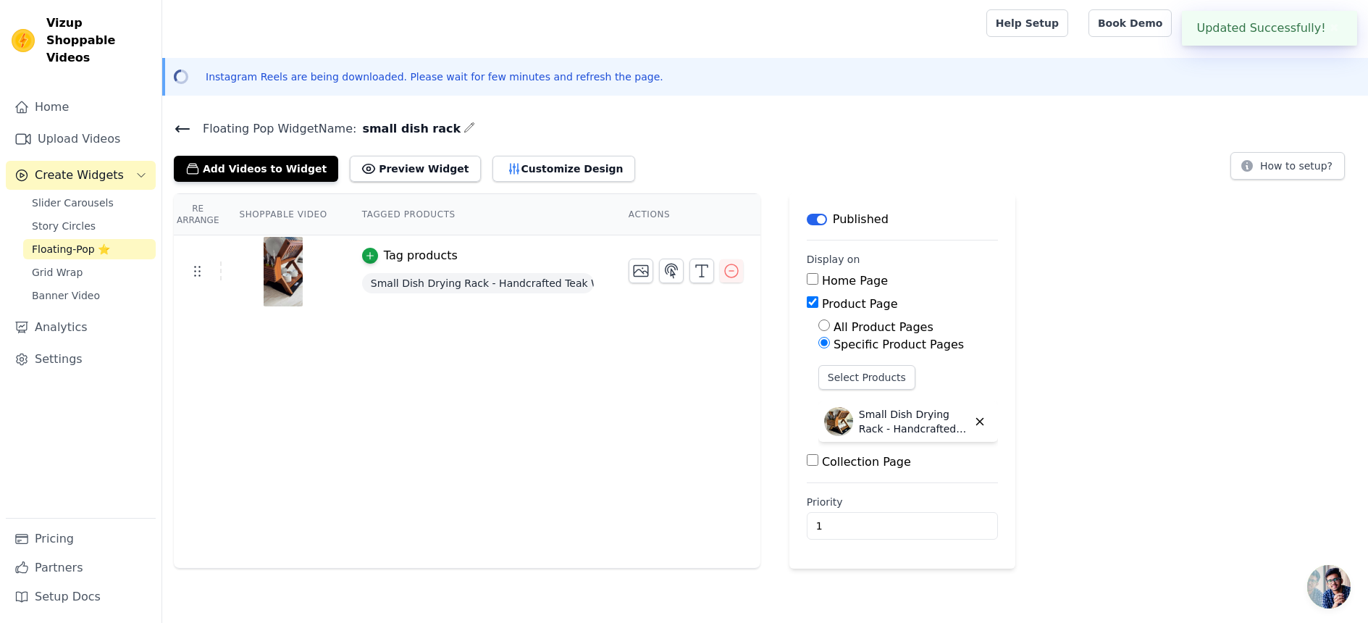
click at [628, 388] on div "Re Arrange Shoppable Video Tagged Products Actions Tag products Small Dish Dryi…" at bounding box center [467, 380] width 587 height 375
click at [427, 177] on button "Preview Widget" at bounding box center [415, 169] width 130 height 26
click at [471, 340] on div "Re Arrange Shoppable Video Tagged Products Actions Tag products Small Dish Dryi…" at bounding box center [467, 380] width 587 height 375
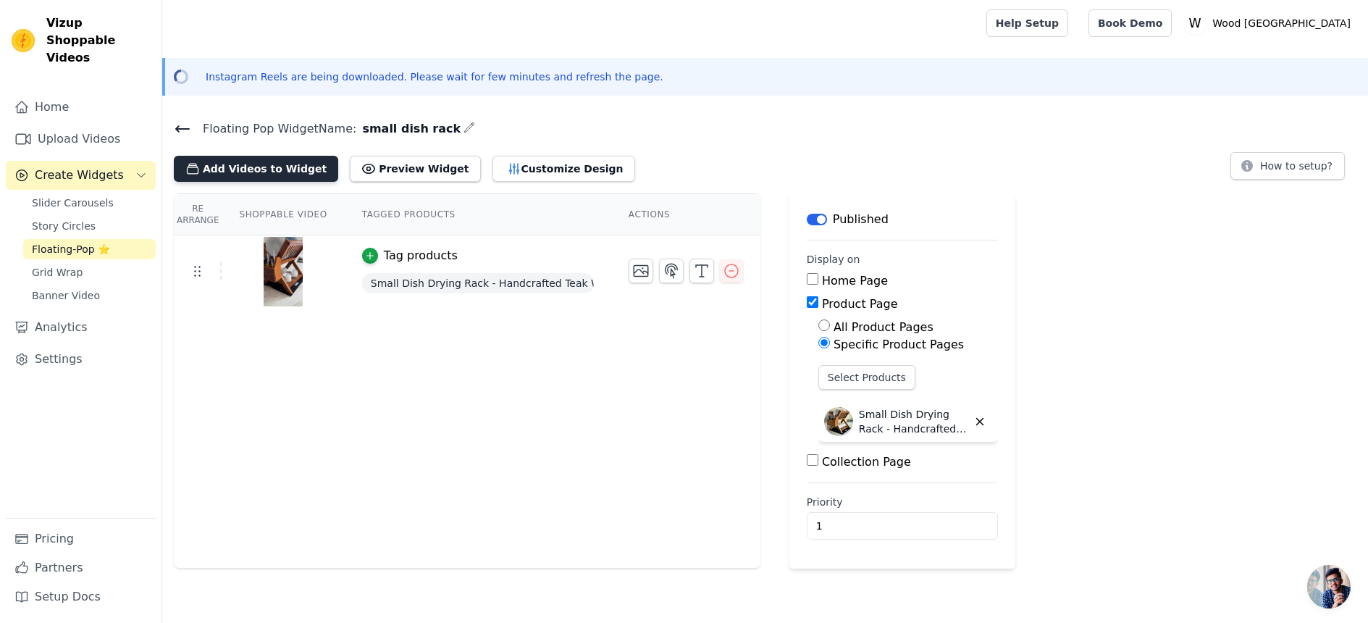
click at [258, 175] on button "Add Videos to Widget" at bounding box center [256, 169] width 164 height 26
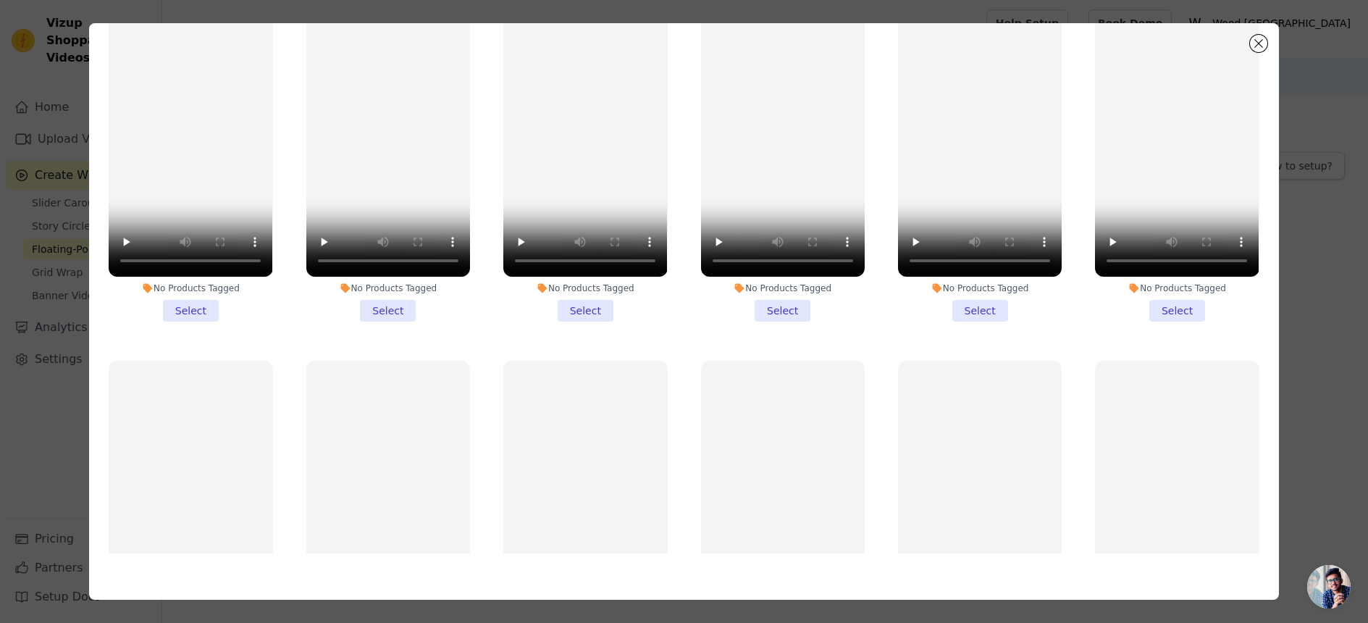
scroll to position [0, 0]
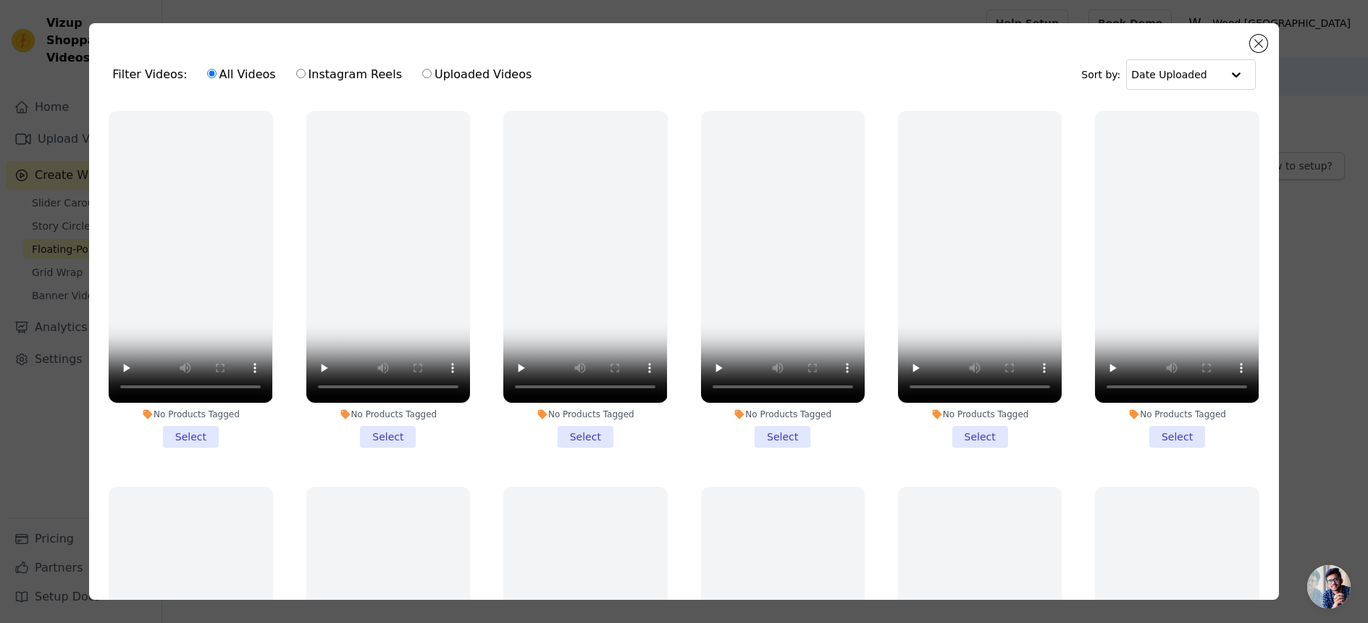
click at [296, 73] on input "Instagram Reels" at bounding box center [300, 73] width 9 height 9
radio input "true"
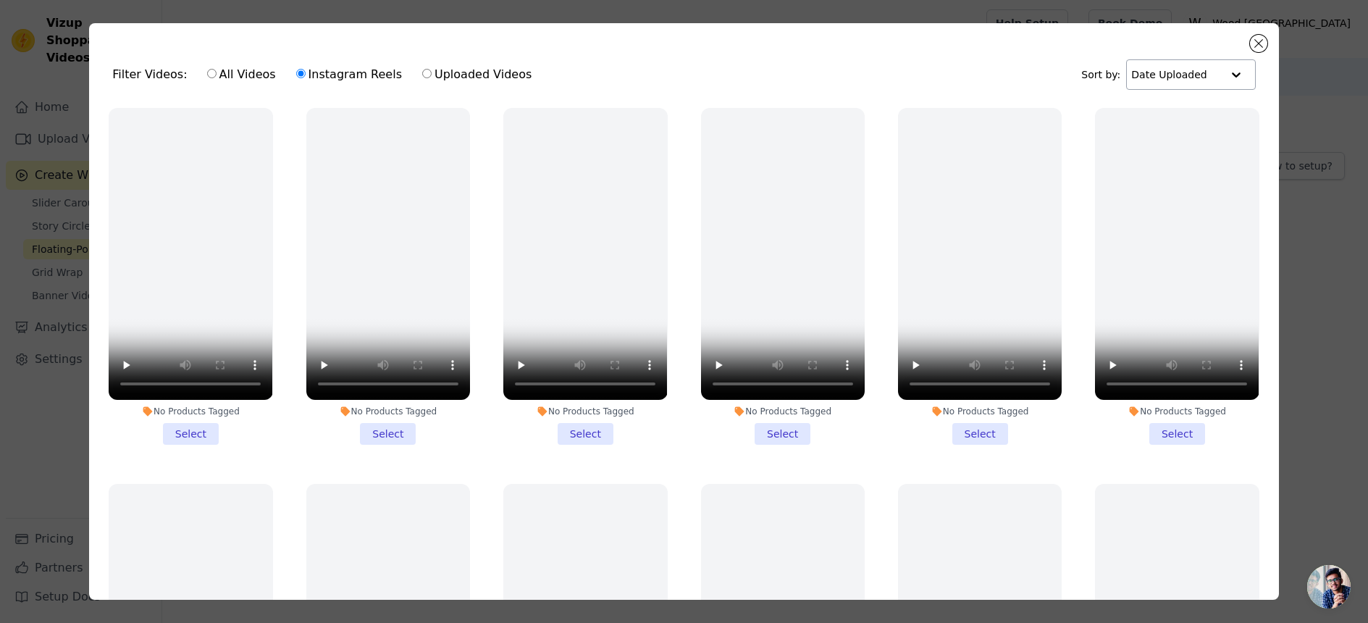
click at [1222, 78] on div at bounding box center [1236, 74] width 29 height 29
click at [1188, 122] on div "Date Created" at bounding box center [1187, 120] width 125 height 17
click at [785, 87] on div "Filter Videos: All Videos Instagram Reels Uploaded Videos Sort by: Option Date …" at bounding box center [684, 74] width 1167 height 57
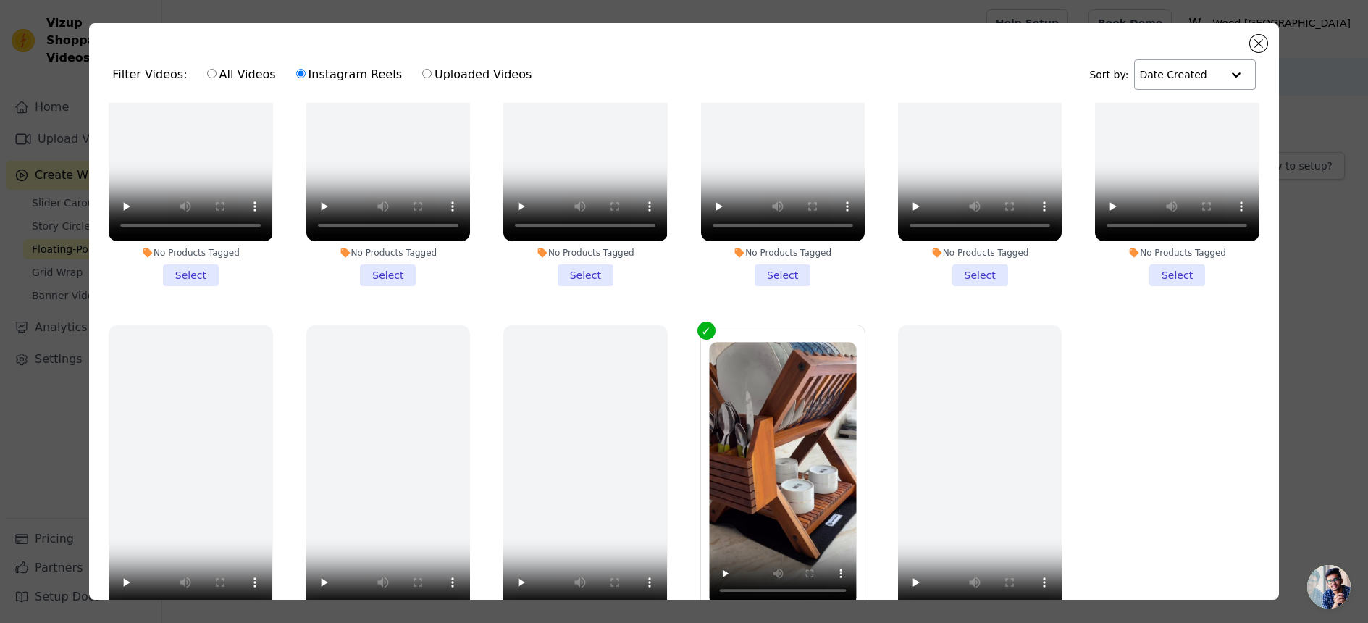
scroll to position [126, 0]
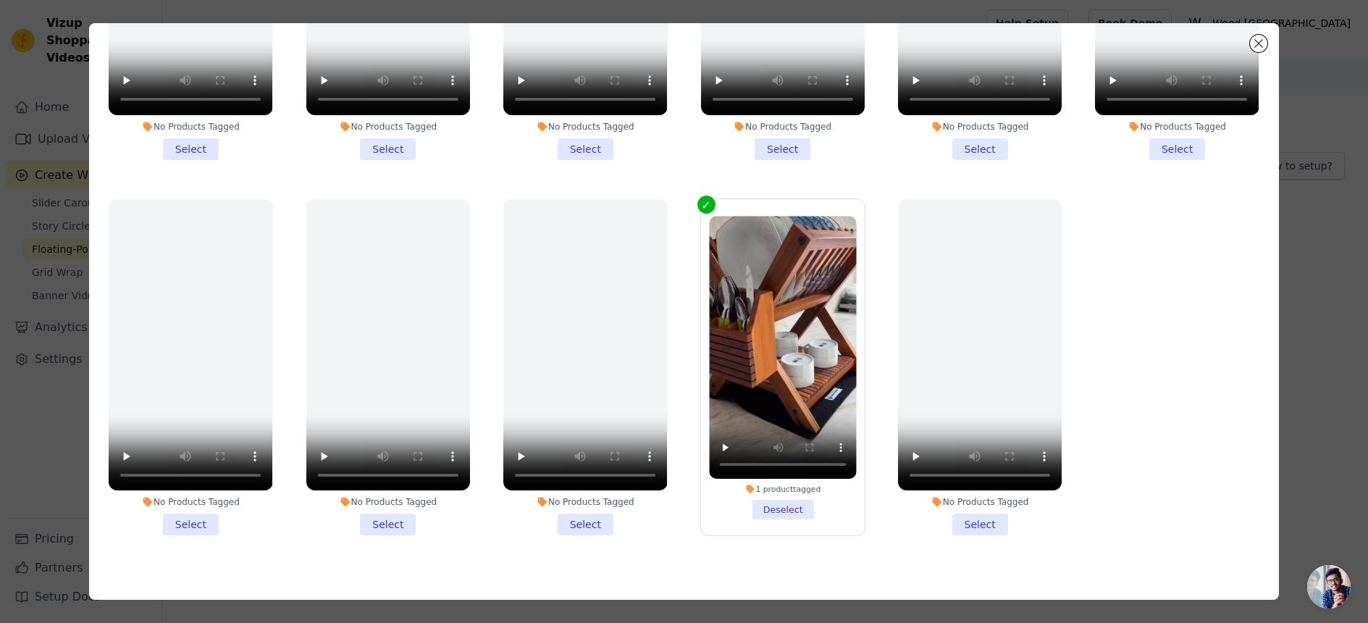
click at [600, 544] on ul "No Products Tagged Select No Products Tagged Select No Products Tagged Select N…" at bounding box center [684, 265] width 1167 height 577
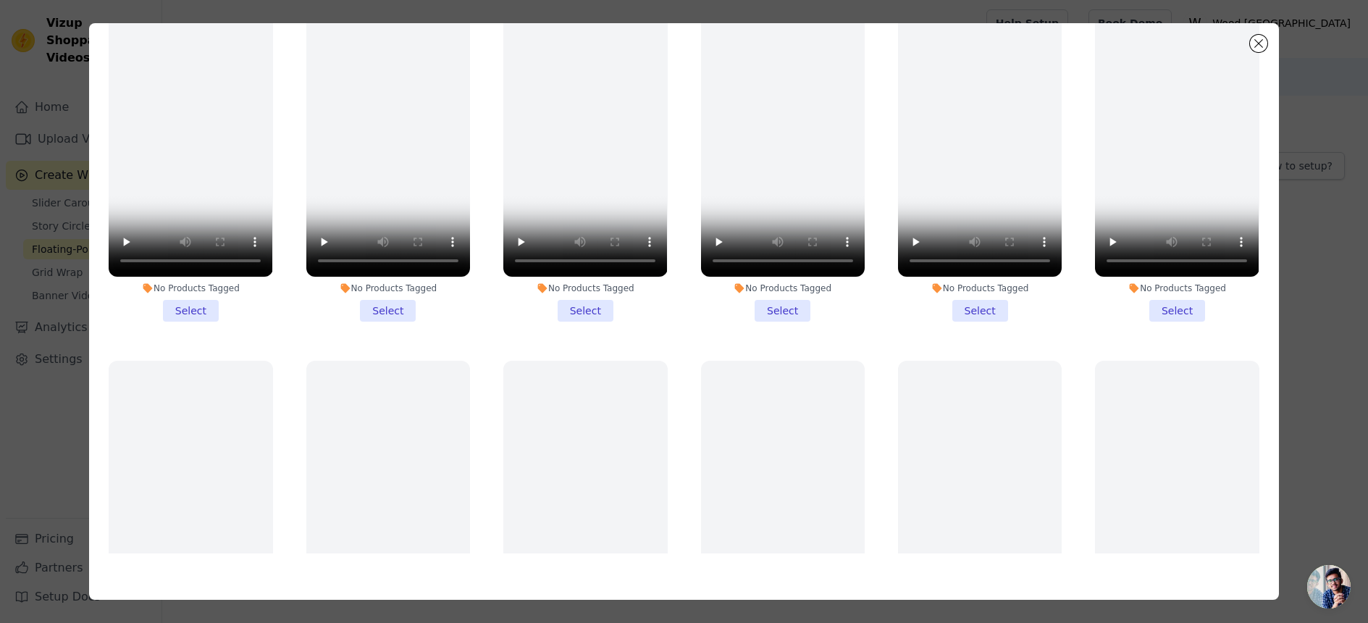
scroll to position [0, 0]
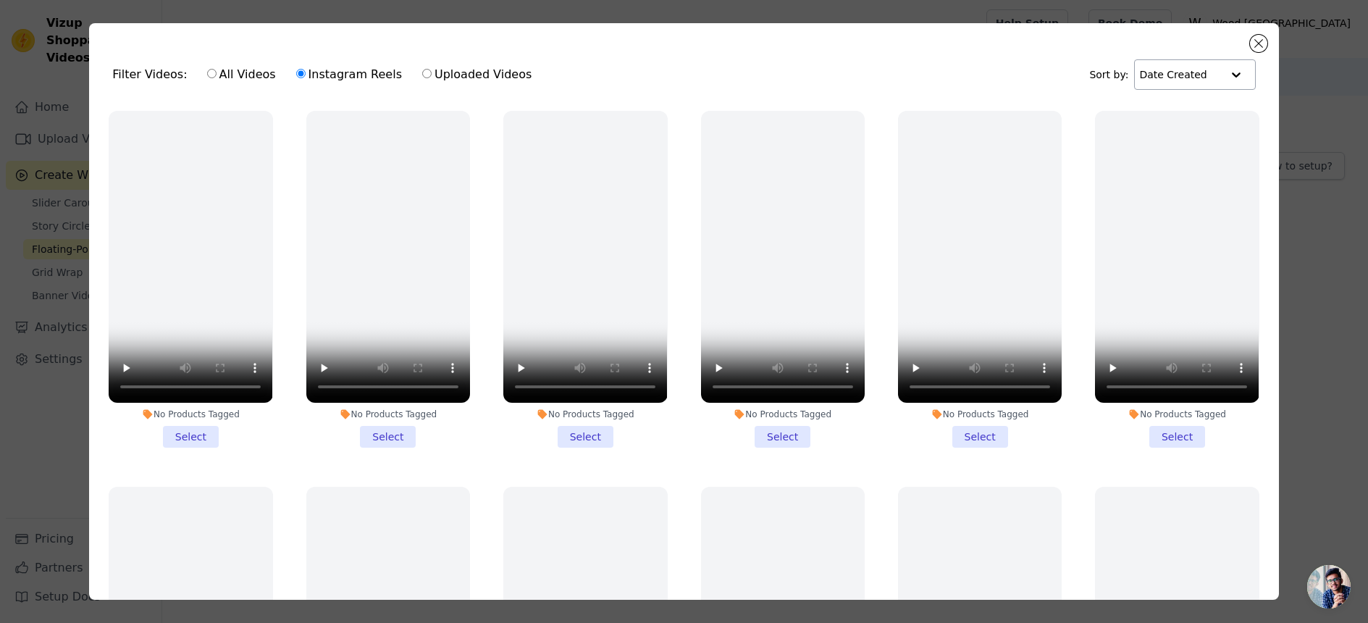
click at [422, 75] on label "Uploaded Videos" at bounding box center [477, 74] width 111 height 19
click at [422, 75] on input "Uploaded Videos" at bounding box center [426, 73] width 9 height 9
radio input "true"
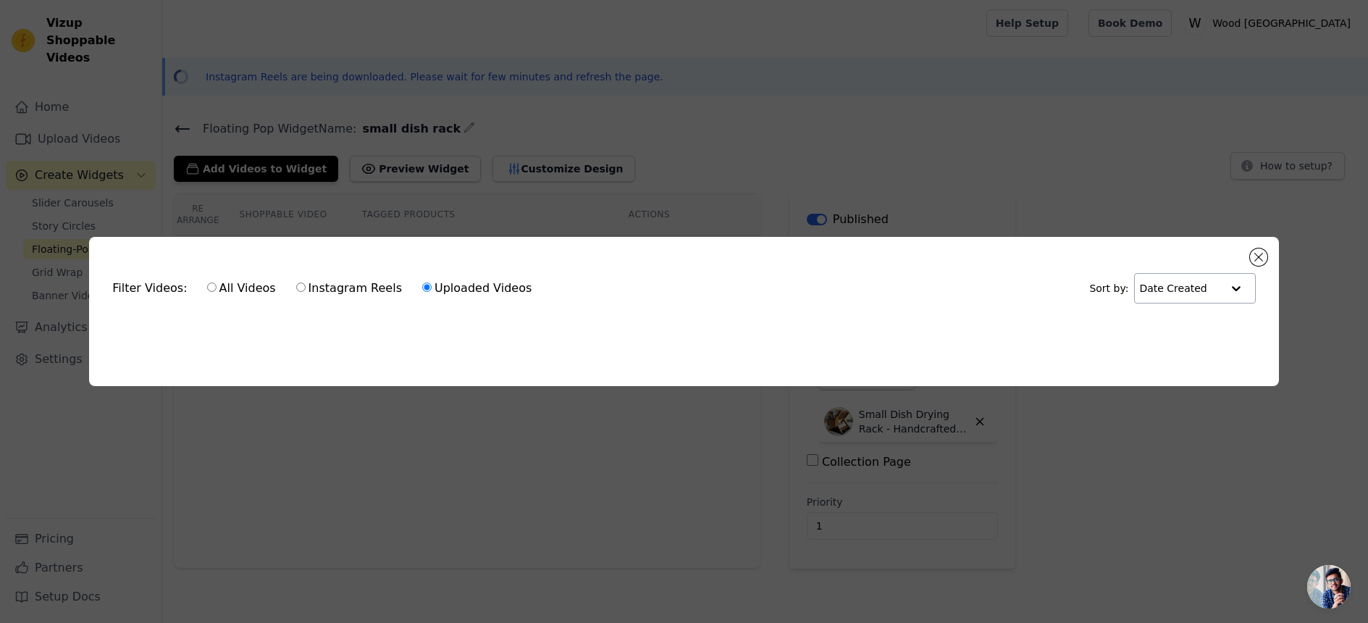
click at [301, 285] on label "Instagram Reels" at bounding box center [349, 288] width 107 height 19
click at [301, 285] on input "Instagram Reels" at bounding box center [300, 287] width 9 height 9
radio input "true"
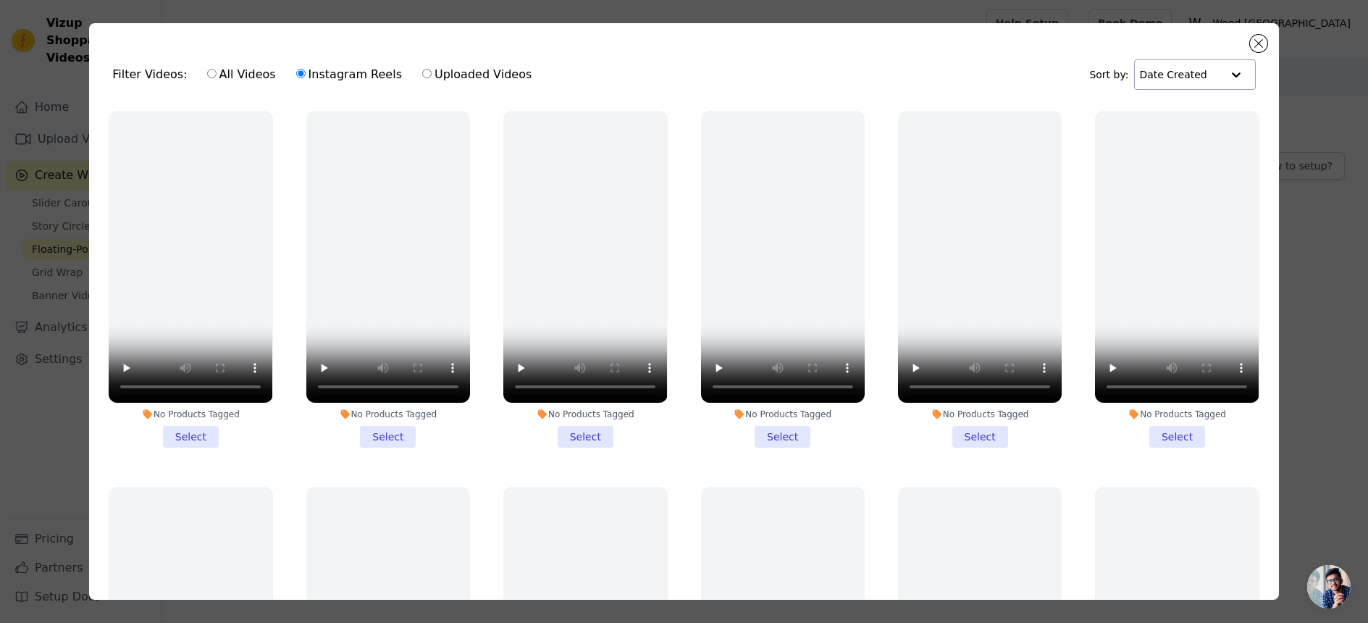
click at [225, 73] on label "All Videos" at bounding box center [241, 74] width 70 height 19
click at [217, 73] on input "All Videos" at bounding box center [211, 73] width 9 height 9
radio input "true"
click at [1196, 74] on input "text" at bounding box center [1181, 74] width 82 height 29
click at [1154, 95] on div "Date Uploaded" at bounding box center [1191, 102] width 117 height 17
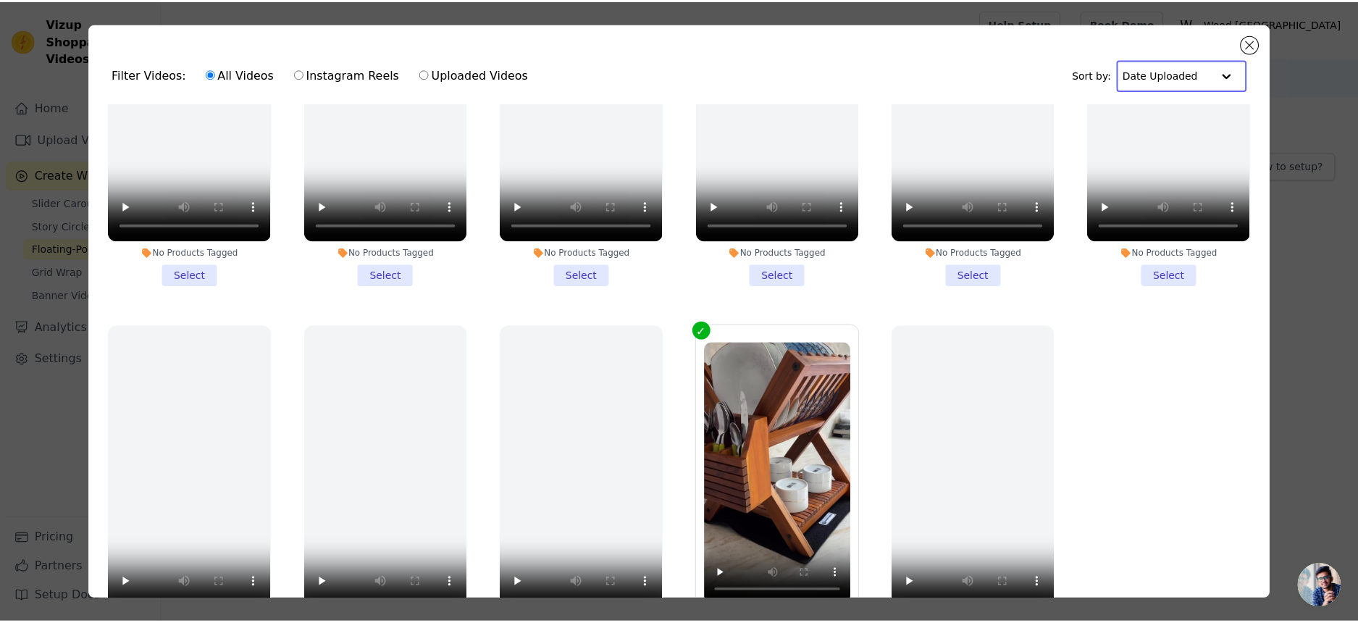
scroll to position [126, 0]
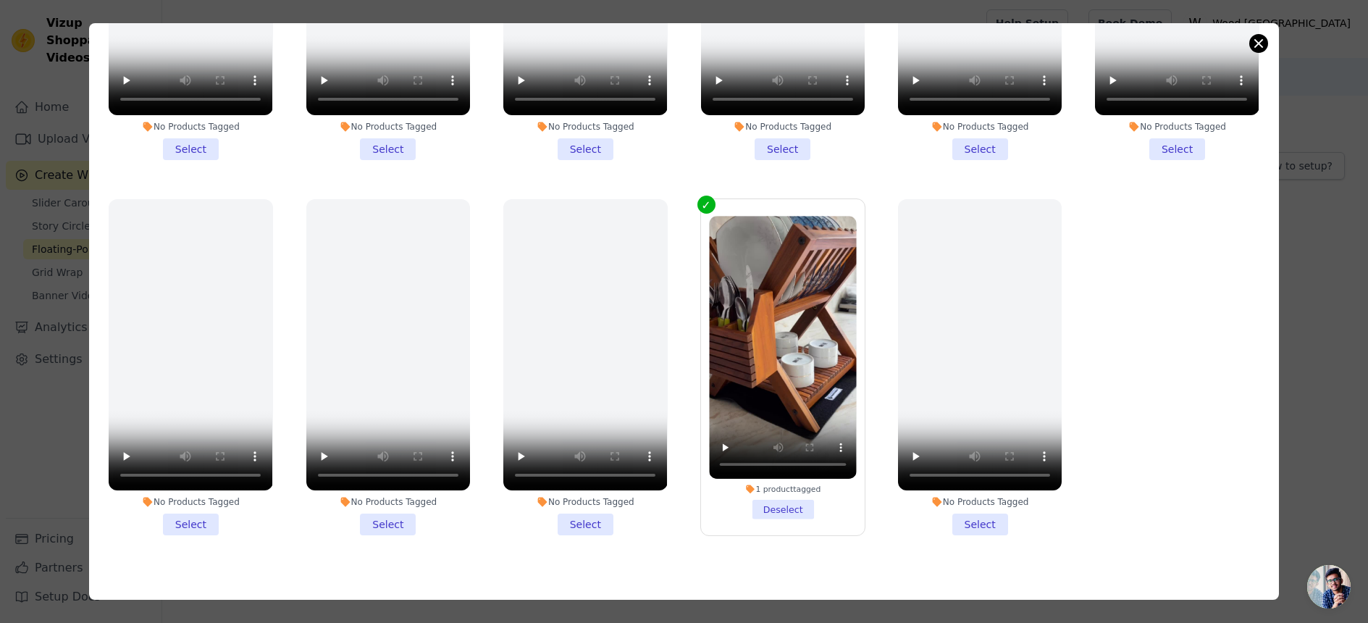
click at [1265, 46] on button "Close modal" at bounding box center [1258, 43] width 17 height 17
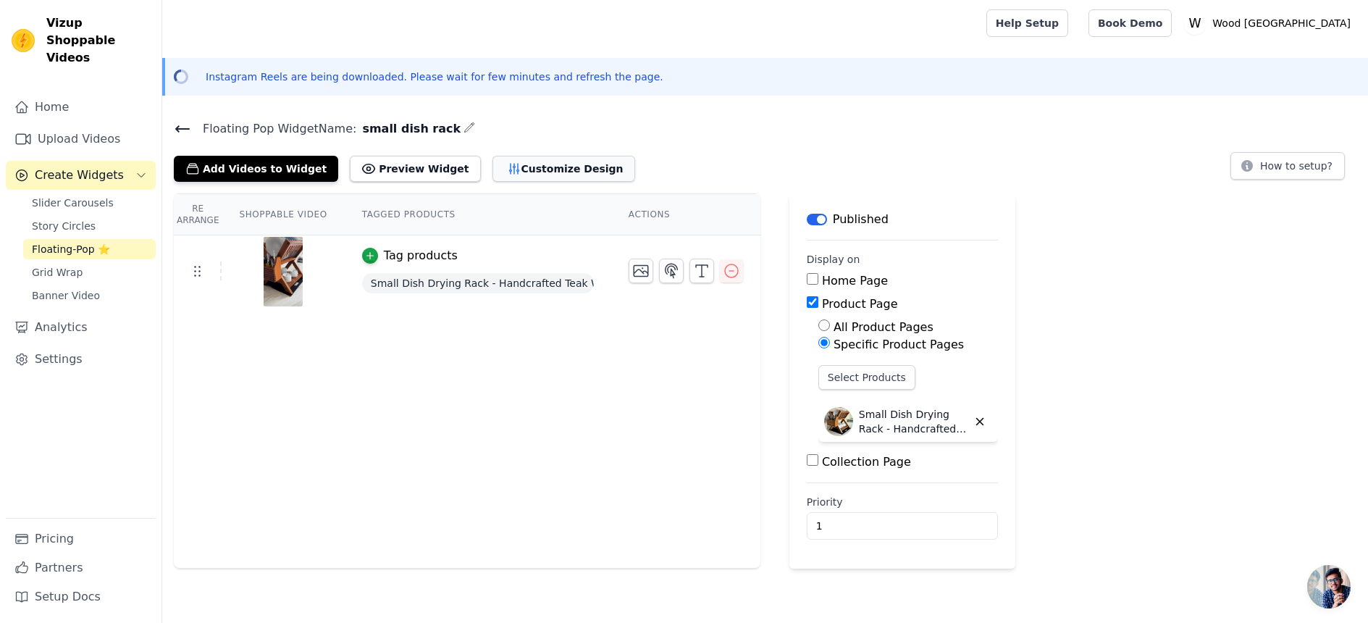
click at [499, 164] on button "Customize Design" at bounding box center [564, 169] width 143 height 26
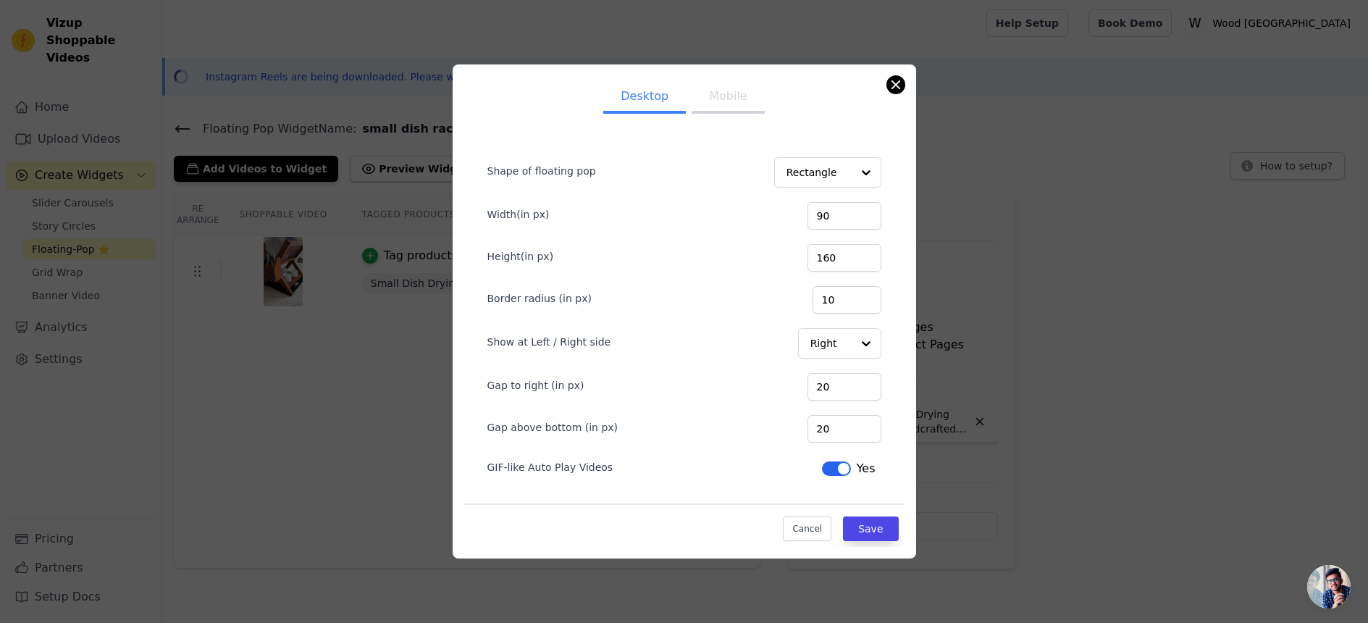
click at [898, 83] on button "Close modal" at bounding box center [895, 84] width 17 height 17
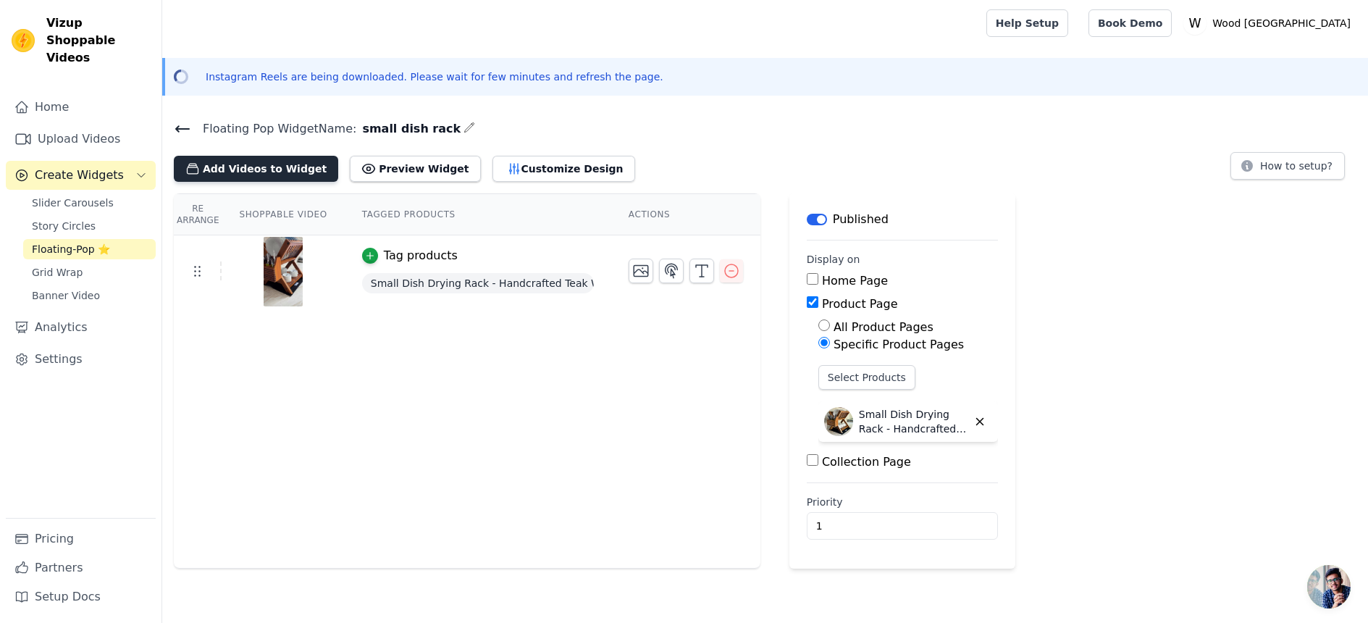
click at [247, 168] on button "Add Videos to Widget" at bounding box center [256, 169] width 164 height 26
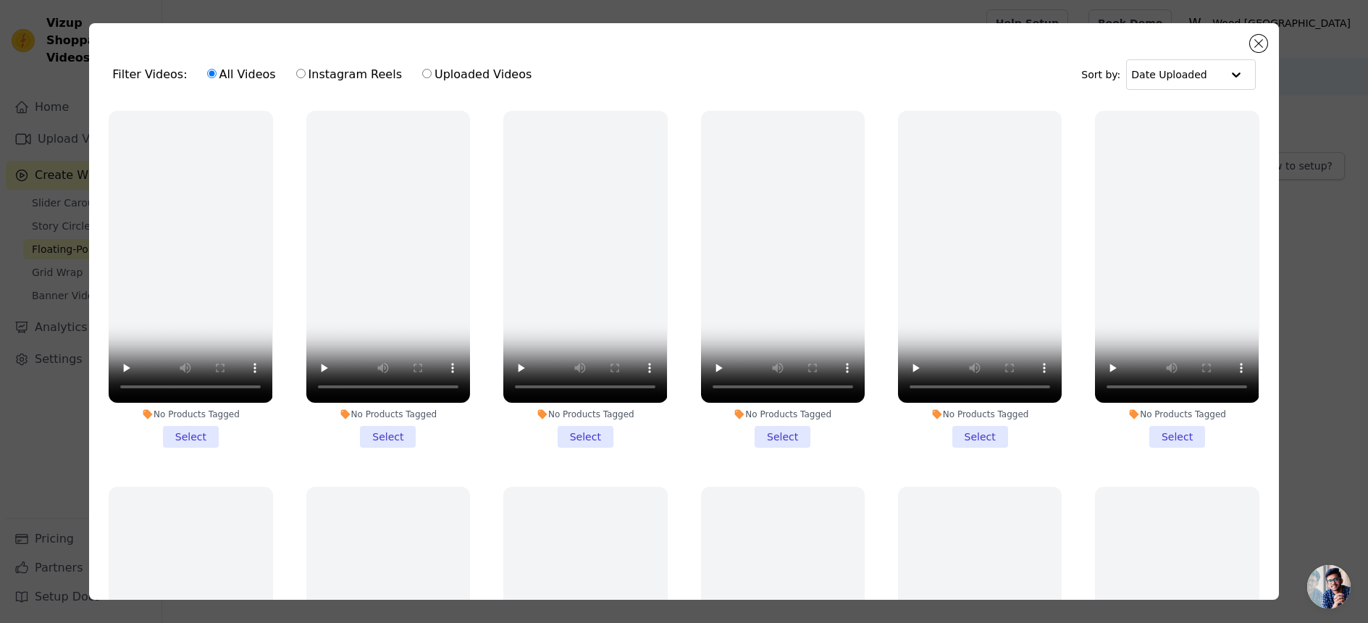
click at [1258, 52] on div "Filter Videos: All Videos Instagram Reels Uploaded Videos Sort by: Date Uploade…" at bounding box center [684, 311] width 1190 height 577
click at [1255, 51] on button "Close modal" at bounding box center [1258, 43] width 17 height 17
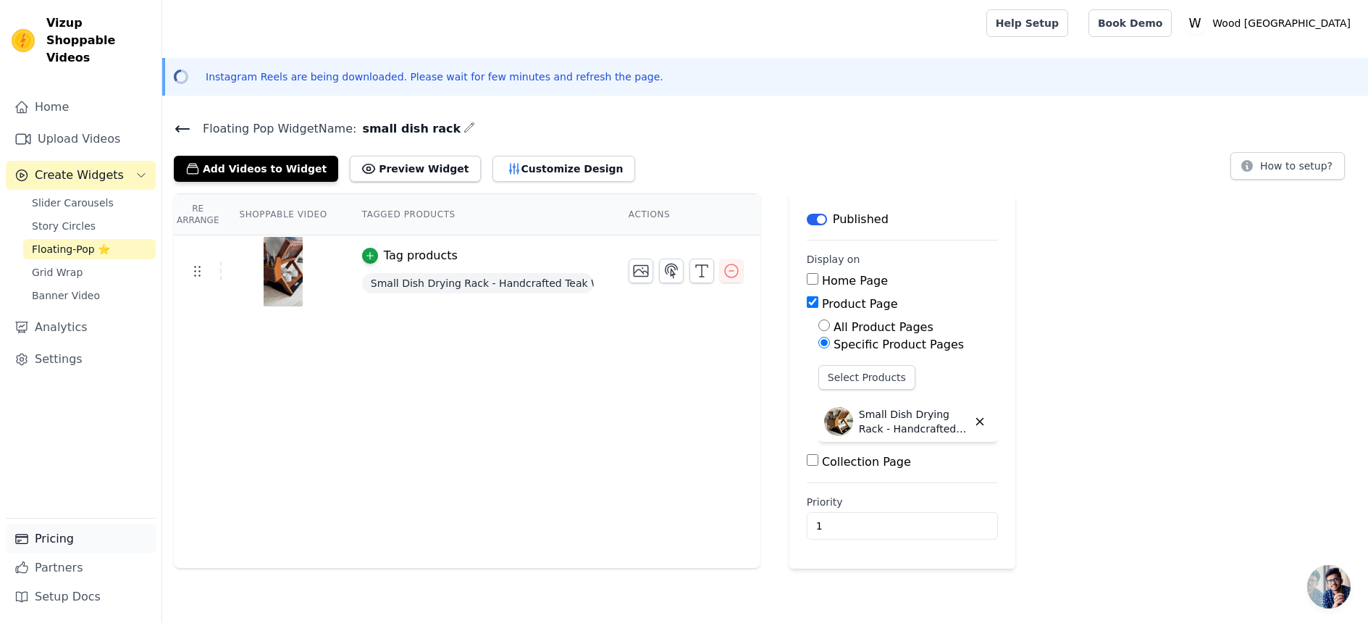
click at [65, 547] on link "Pricing" at bounding box center [81, 538] width 150 height 29
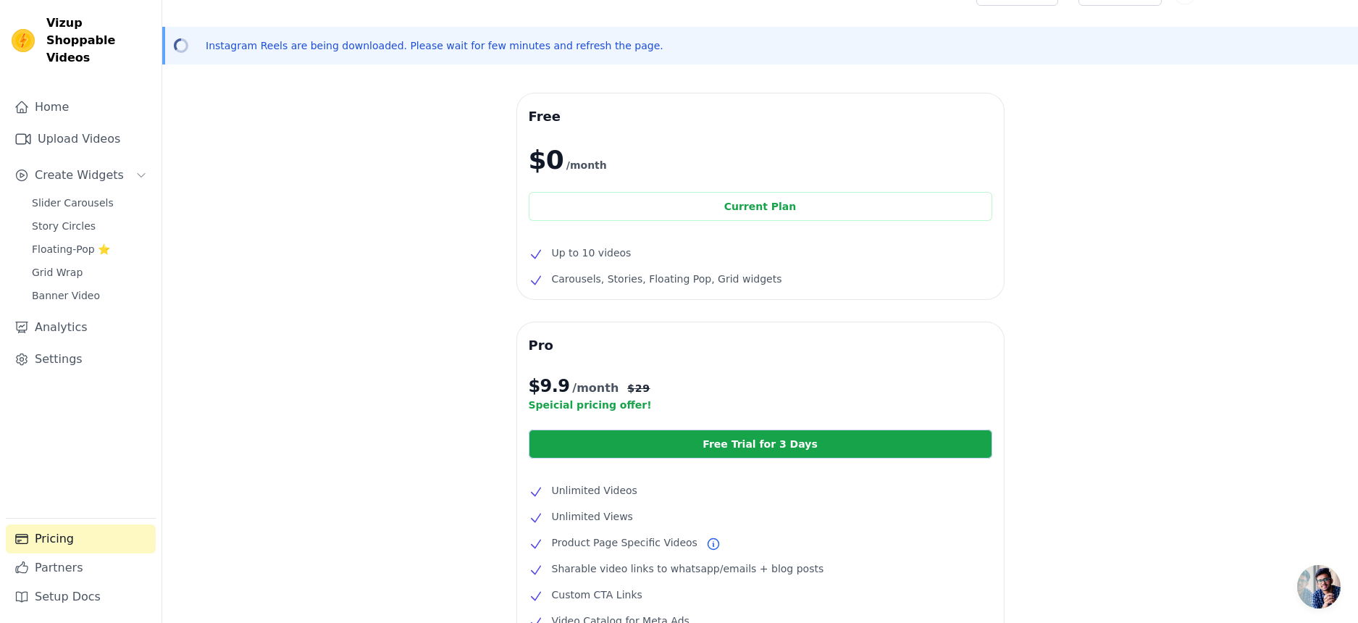
scroll to position [51, 0]
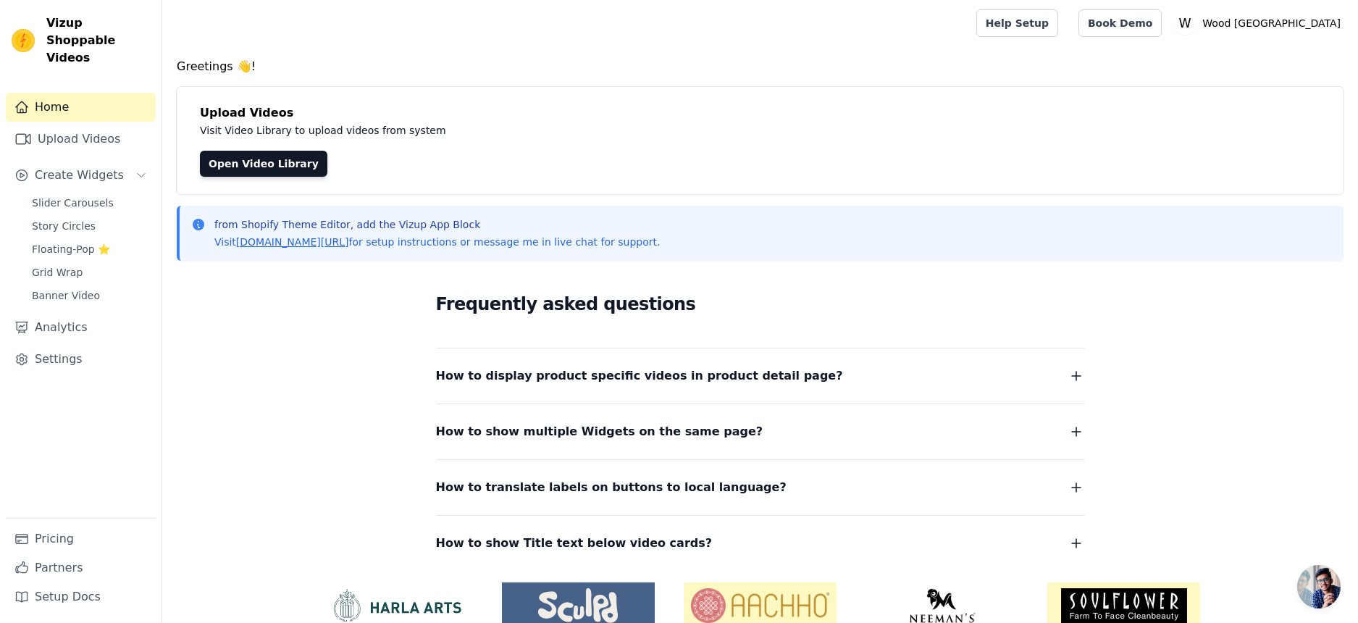
scroll to position [67, 0]
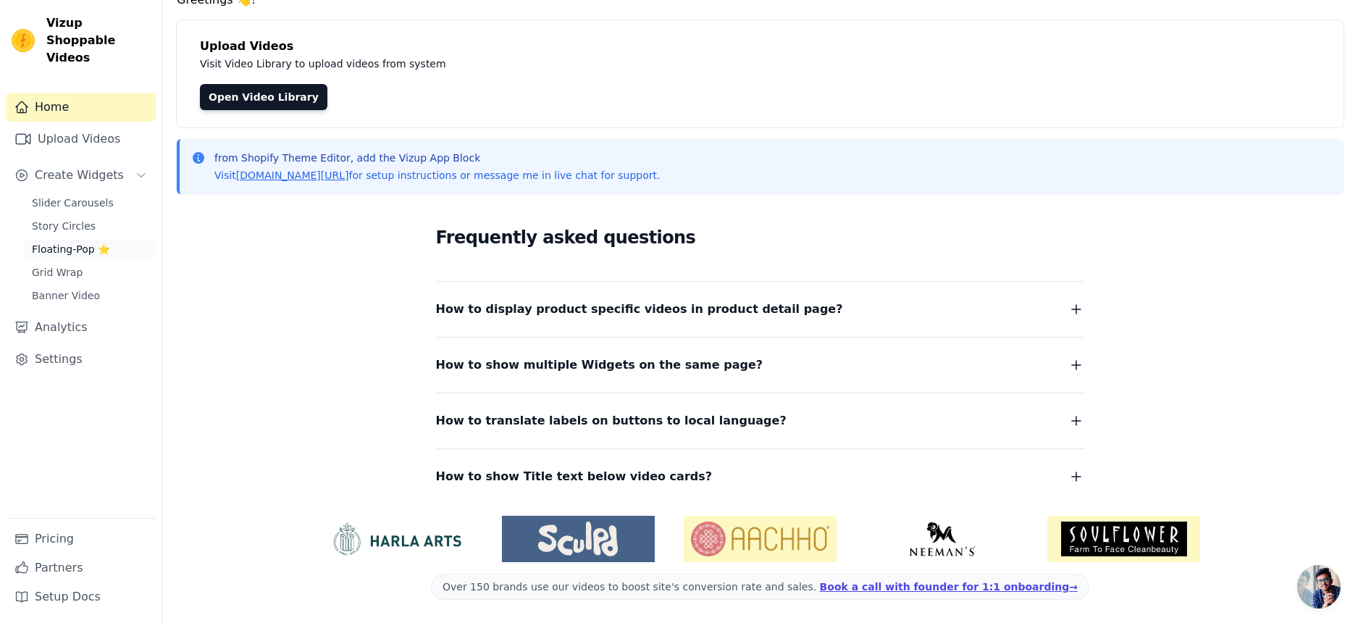
click at [54, 242] on span "Floating-Pop ⭐" at bounding box center [71, 249] width 78 height 14
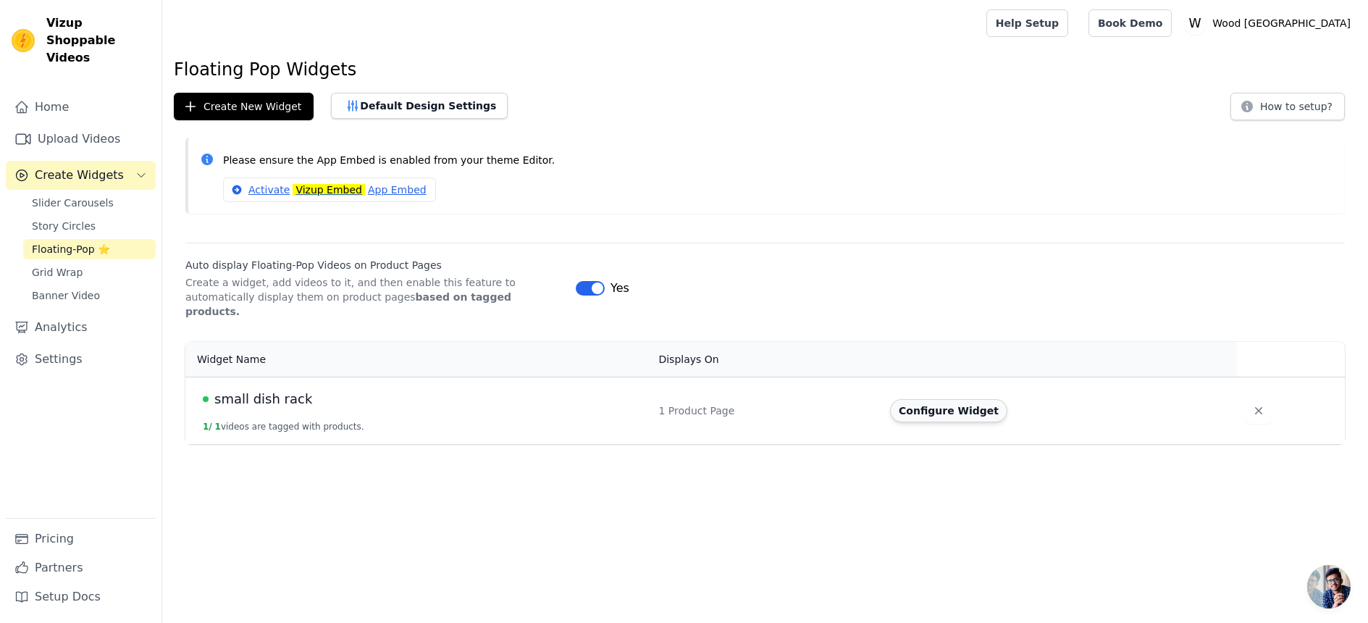
click at [940, 399] on button "Configure Widget" at bounding box center [948, 410] width 117 height 23
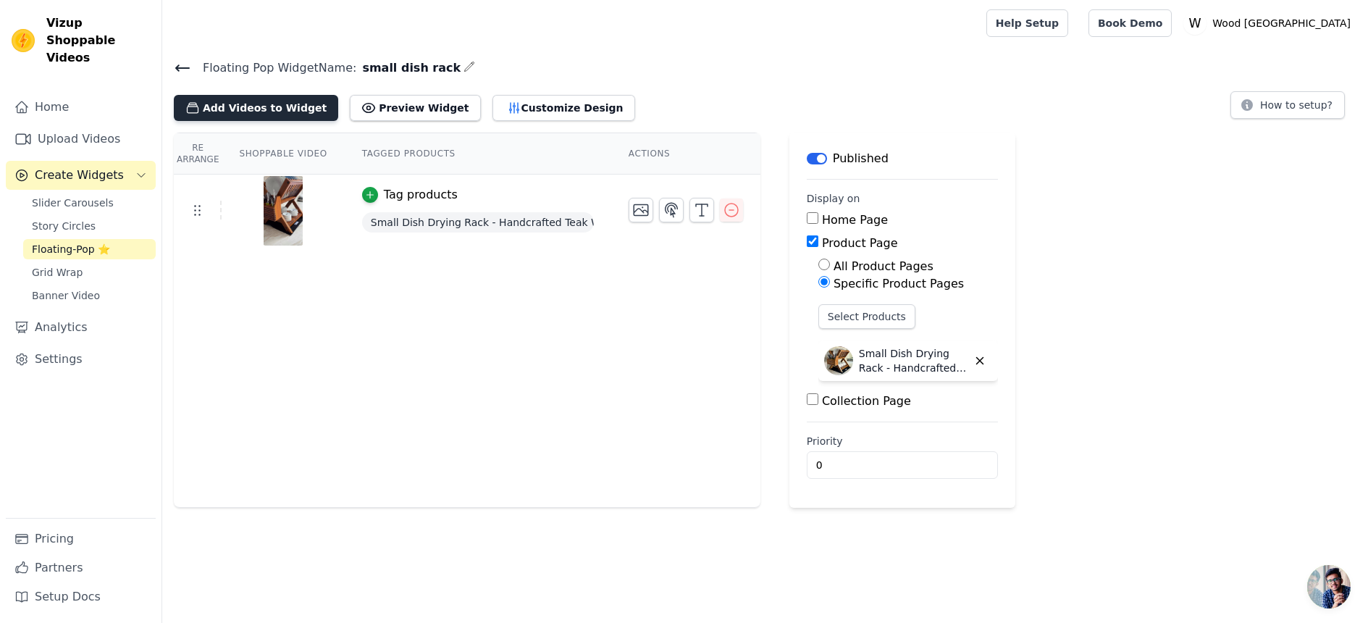
click at [238, 109] on button "Add Videos to Widget" at bounding box center [256, 108] width 164 height 26
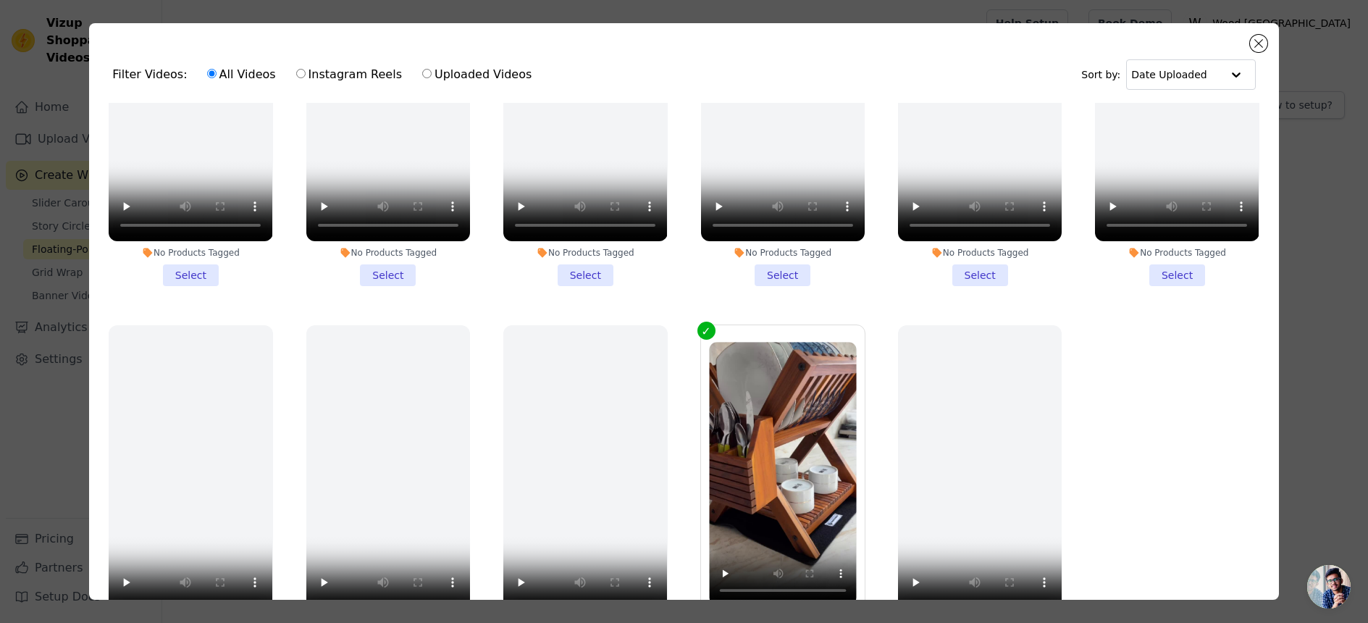
scroll to position [126, 0]
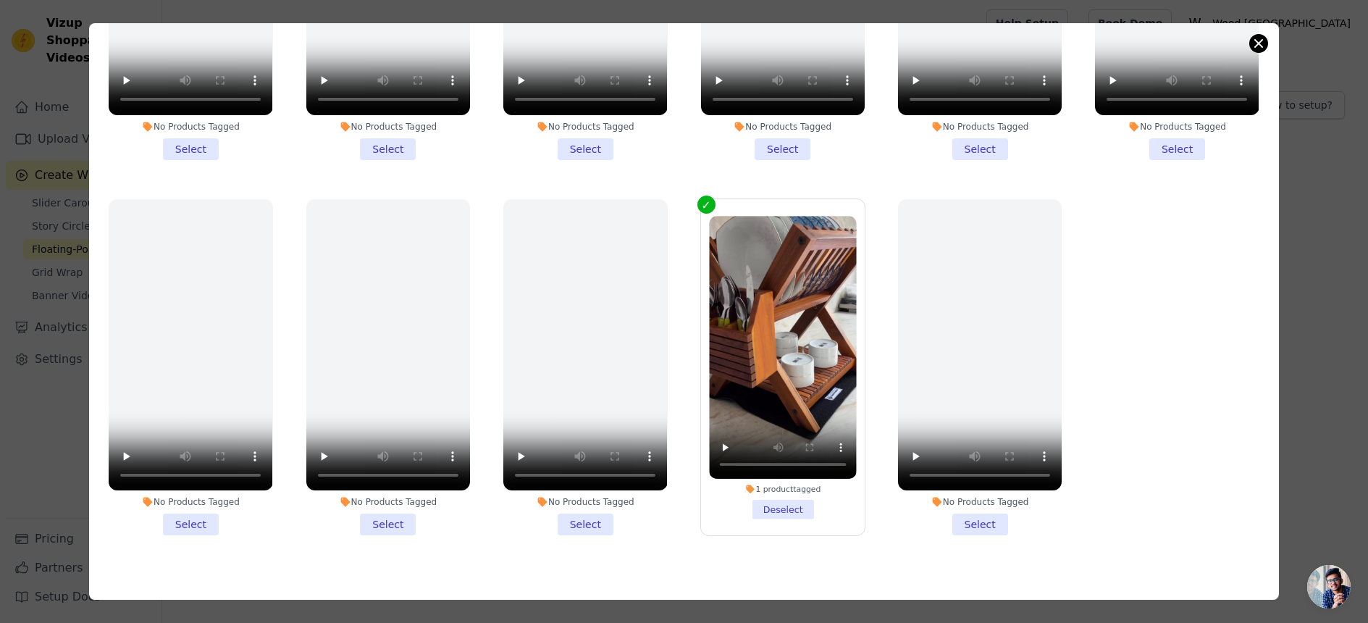
click at [1253, 45] on button "Close modal" at bounding box center [1258, 43] width 17 height 17
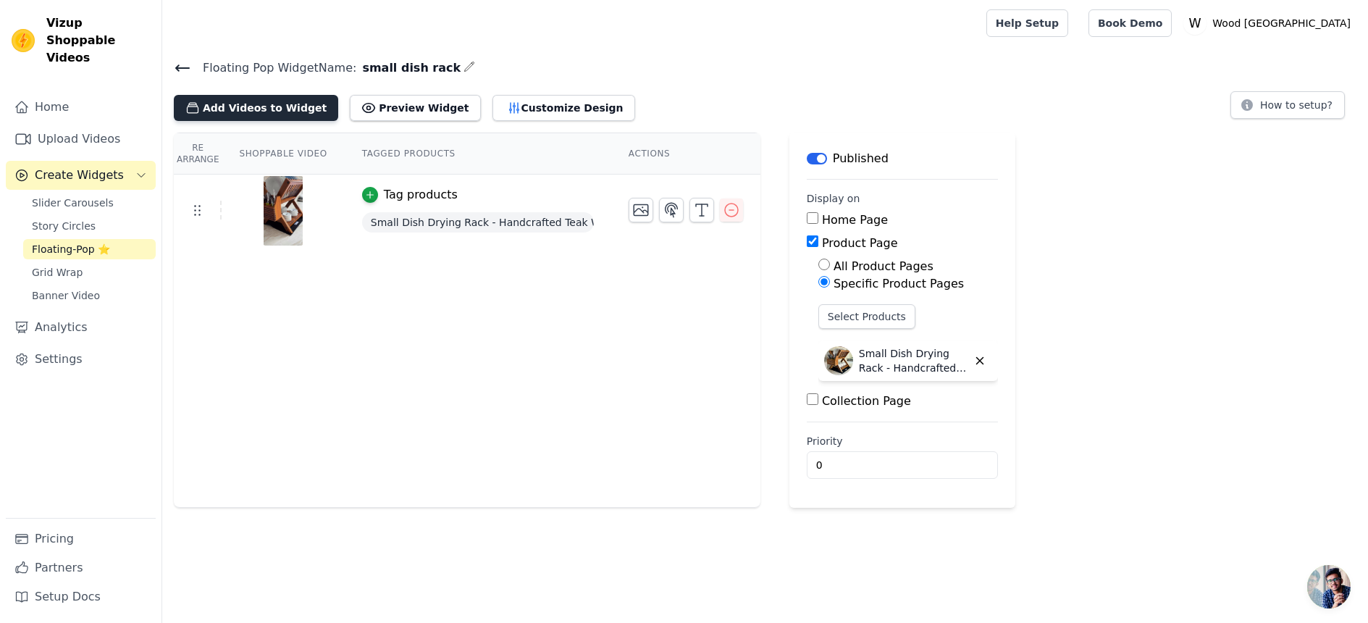
click at [210, 112] on button "Add Videos to Widget" at bounding box center [256, 108] width 164 height 26
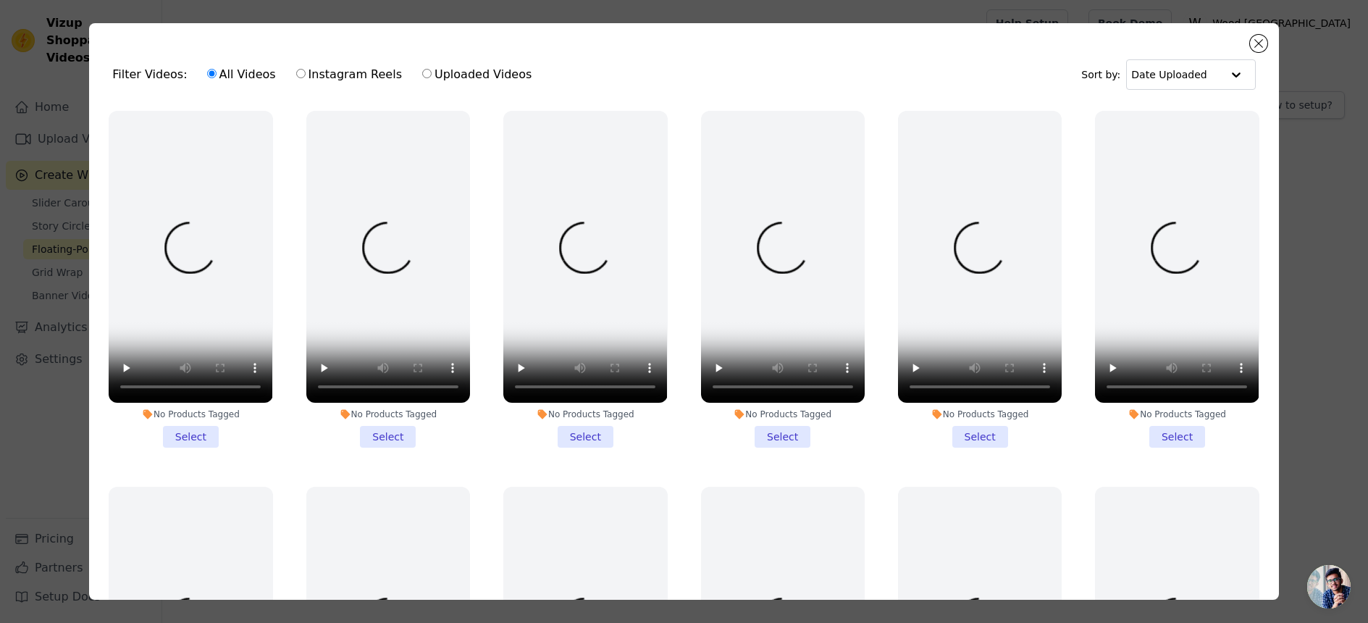
scroll to position [3, 0]
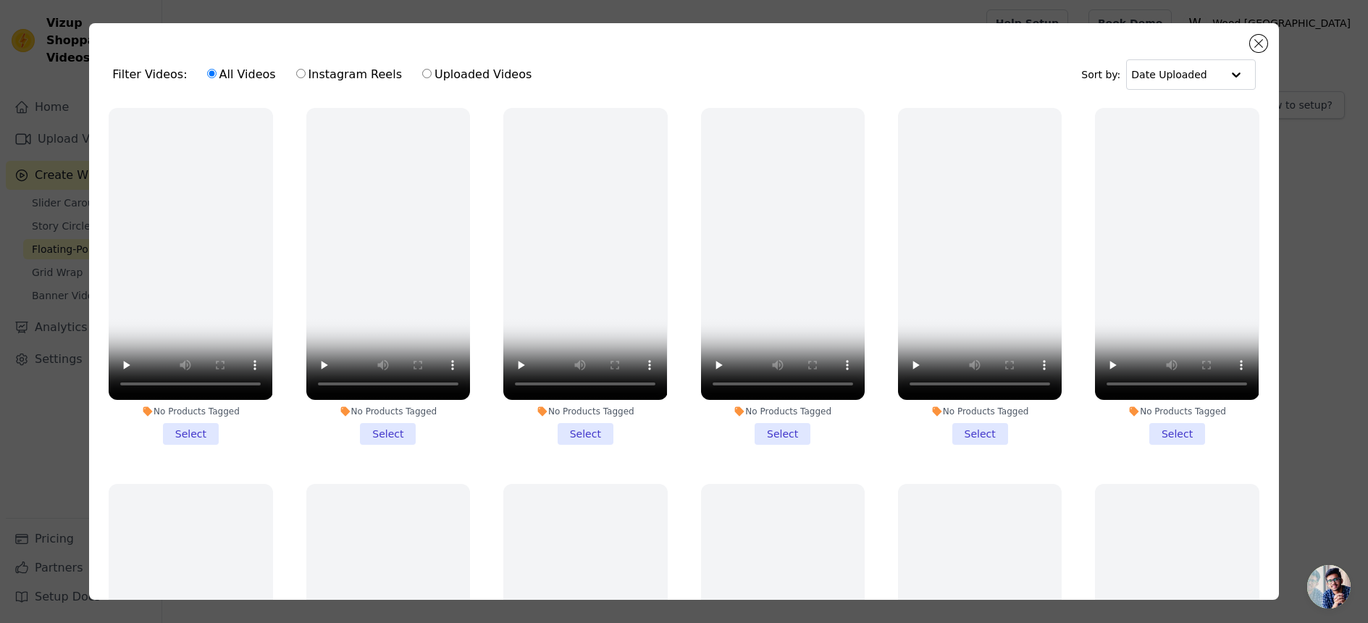
click at [301, 72] on label "Instagram Reels" at bounding box center [349, 74] width 107 height 19
click at [301, 72] on input "Instagram Reels" at bounding box center [300, 73] width 9 height 9
radio input "true"
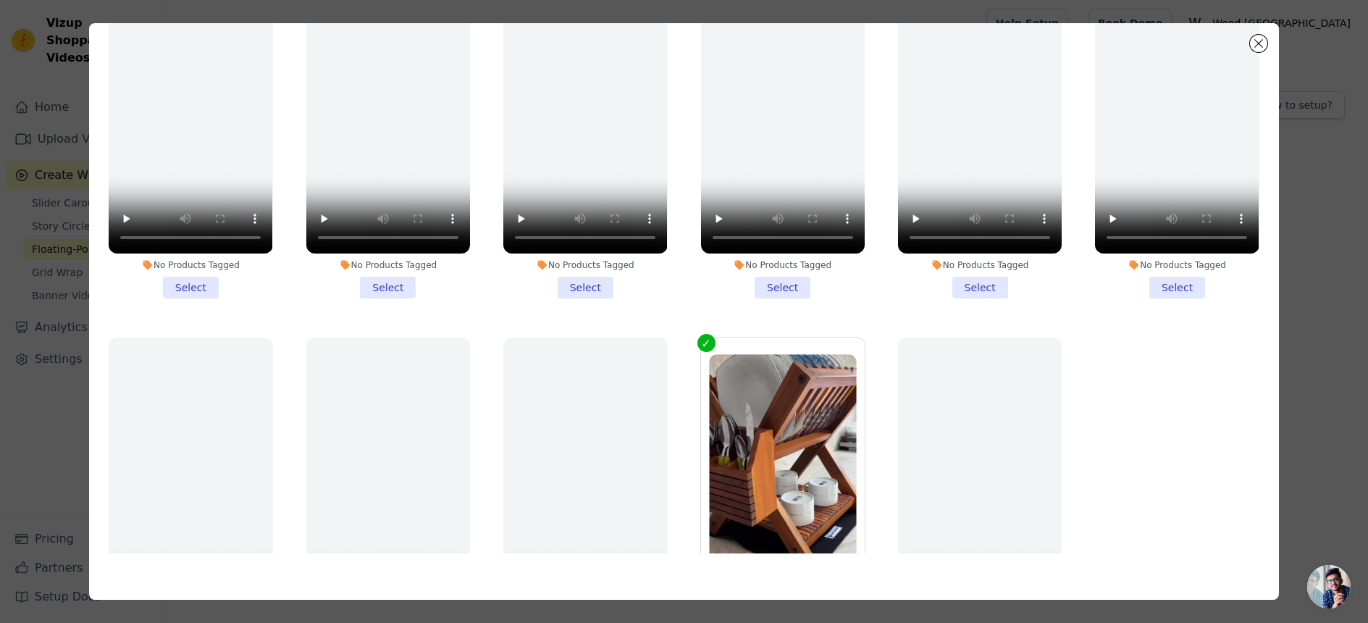
scroll to position [913, 0]
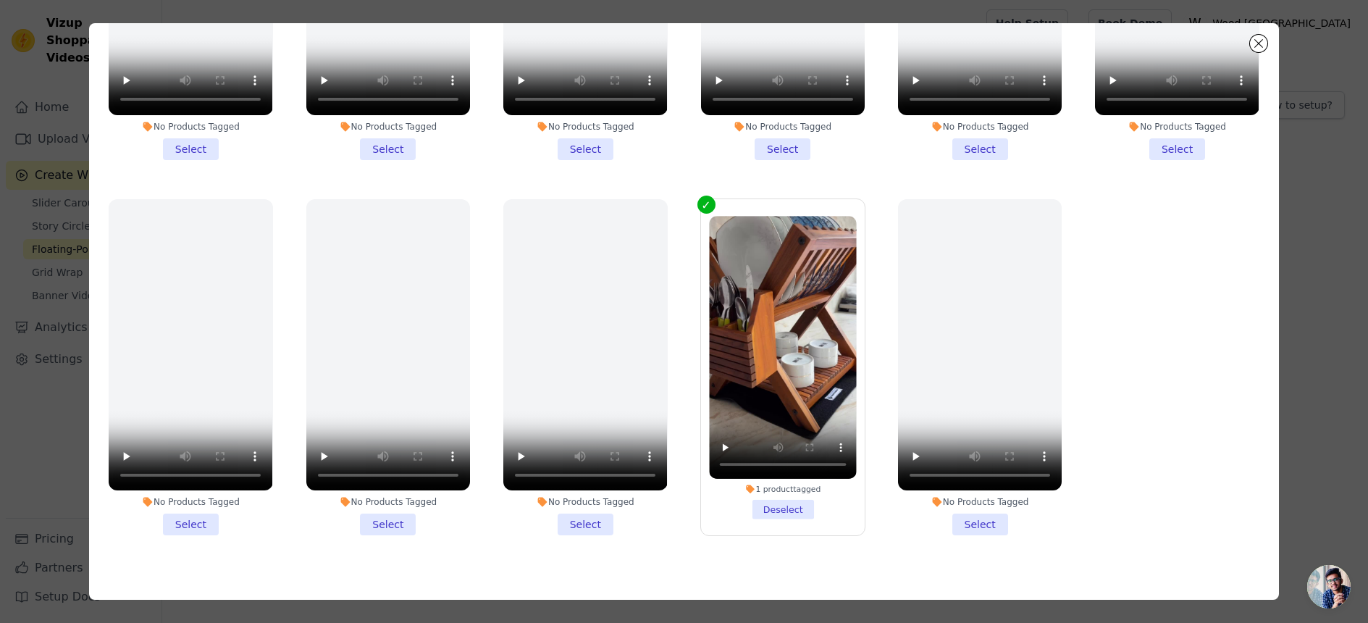
click at [1268, 40] on div "Filter Videos: All Videos Instagram Reels Uploaded Videos Sort by: Date Uploade…" at bounding box center [684, 311] width 1190 height 577
click at [1263, 42] on button "Close modal" at bounding box center [1258, 43] width 17 height 17
